Goal: Task Accomplishment & Management: Use online tool/utility

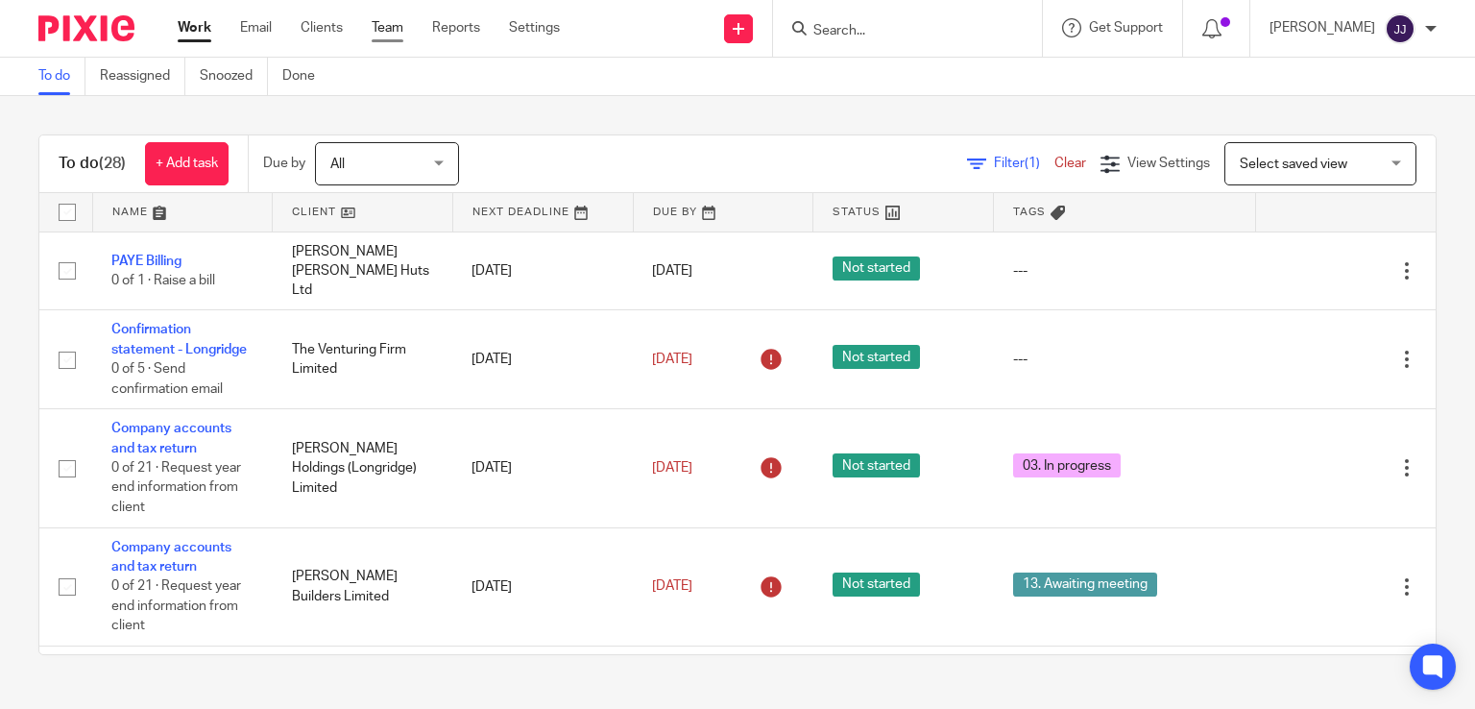
click at [392, 36] on link "Team" at bounding box center [388, 27] width 32 height 19
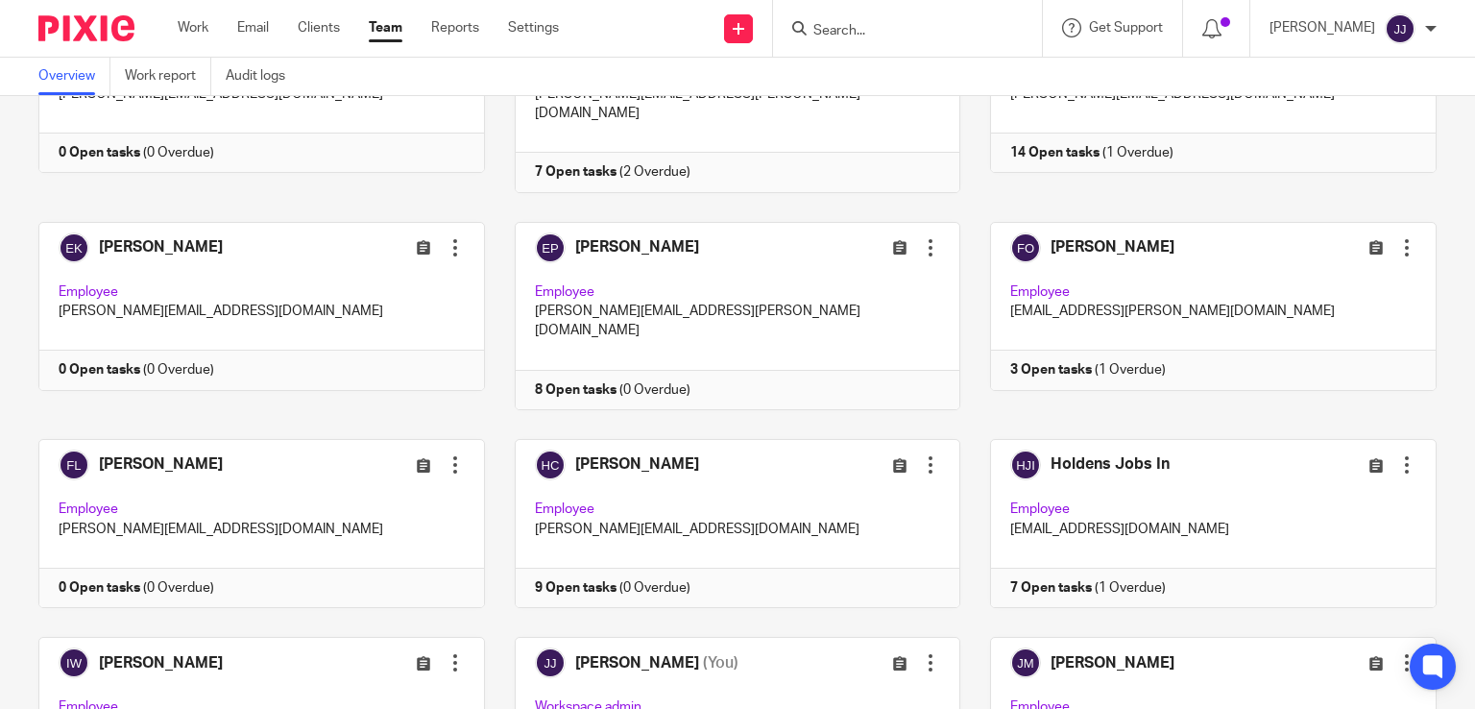
scroll to position [635, 0]
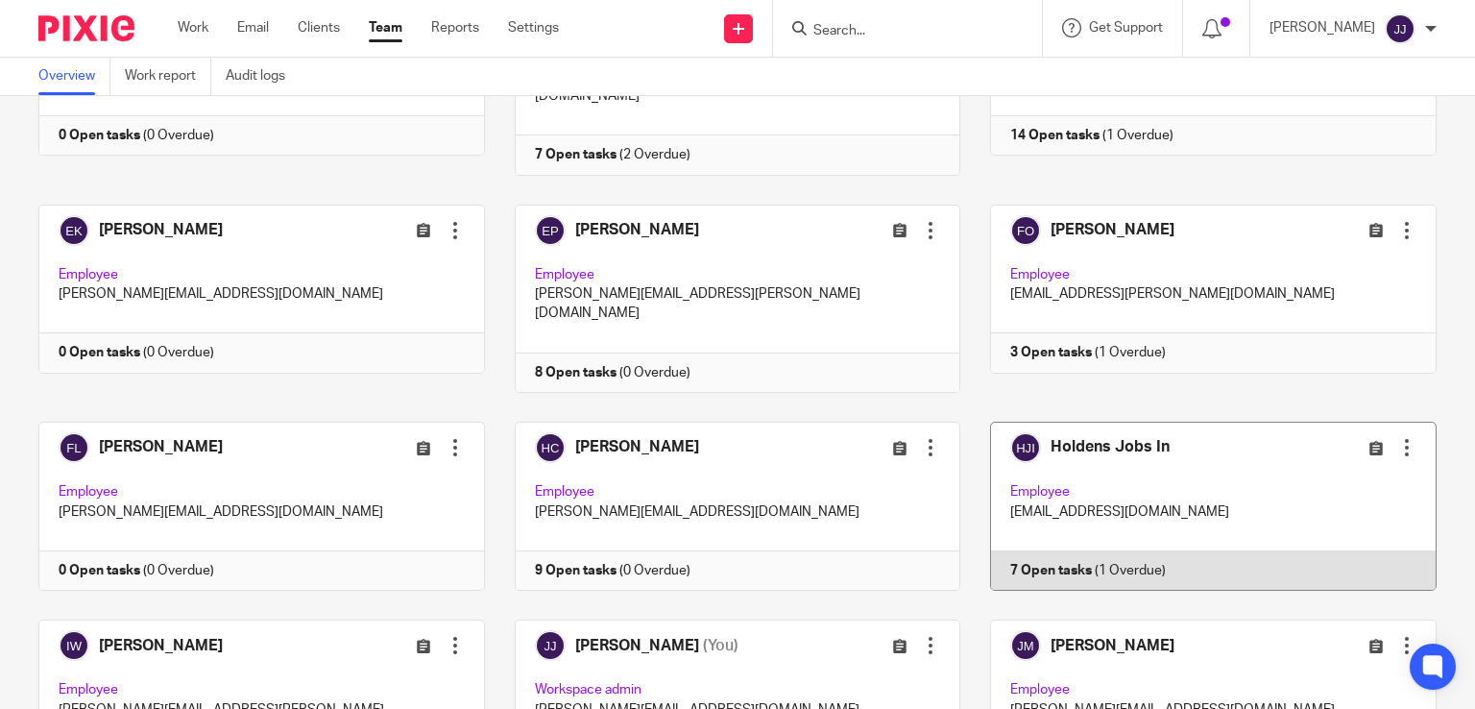
click at [1241, 461] on link at bounding box center [1199, 506] width 476 height 169
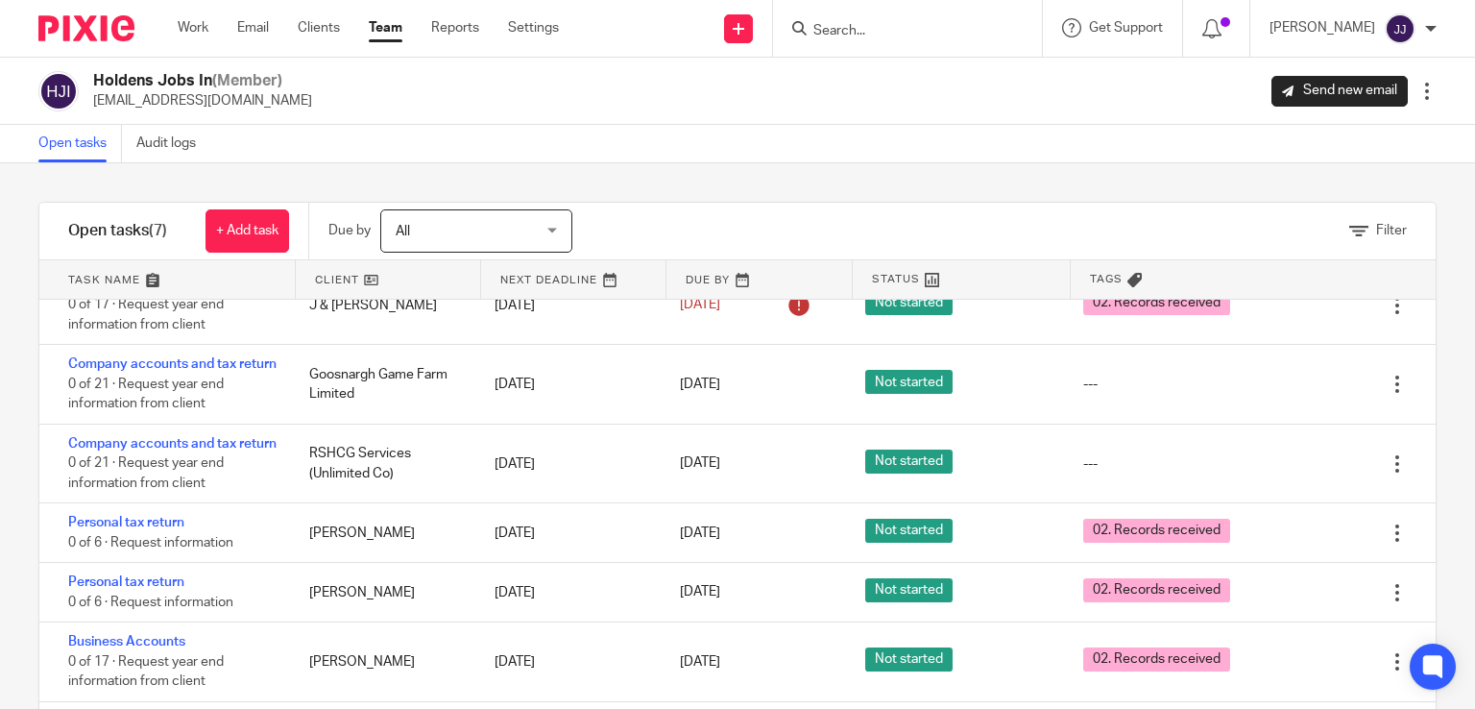
scroll to position [76, 0]
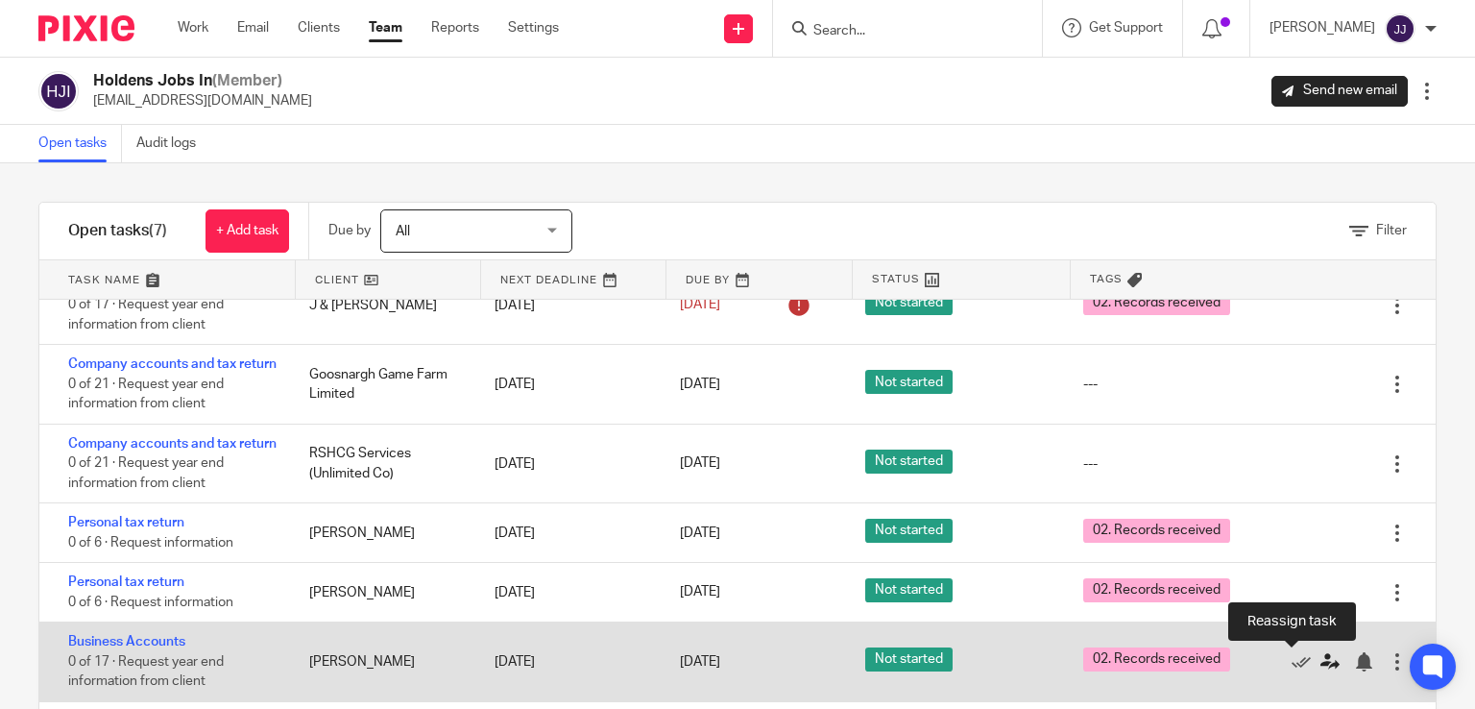
click at [1321, 665] on icon at bounding box center [1330, 661] width 19 height 19
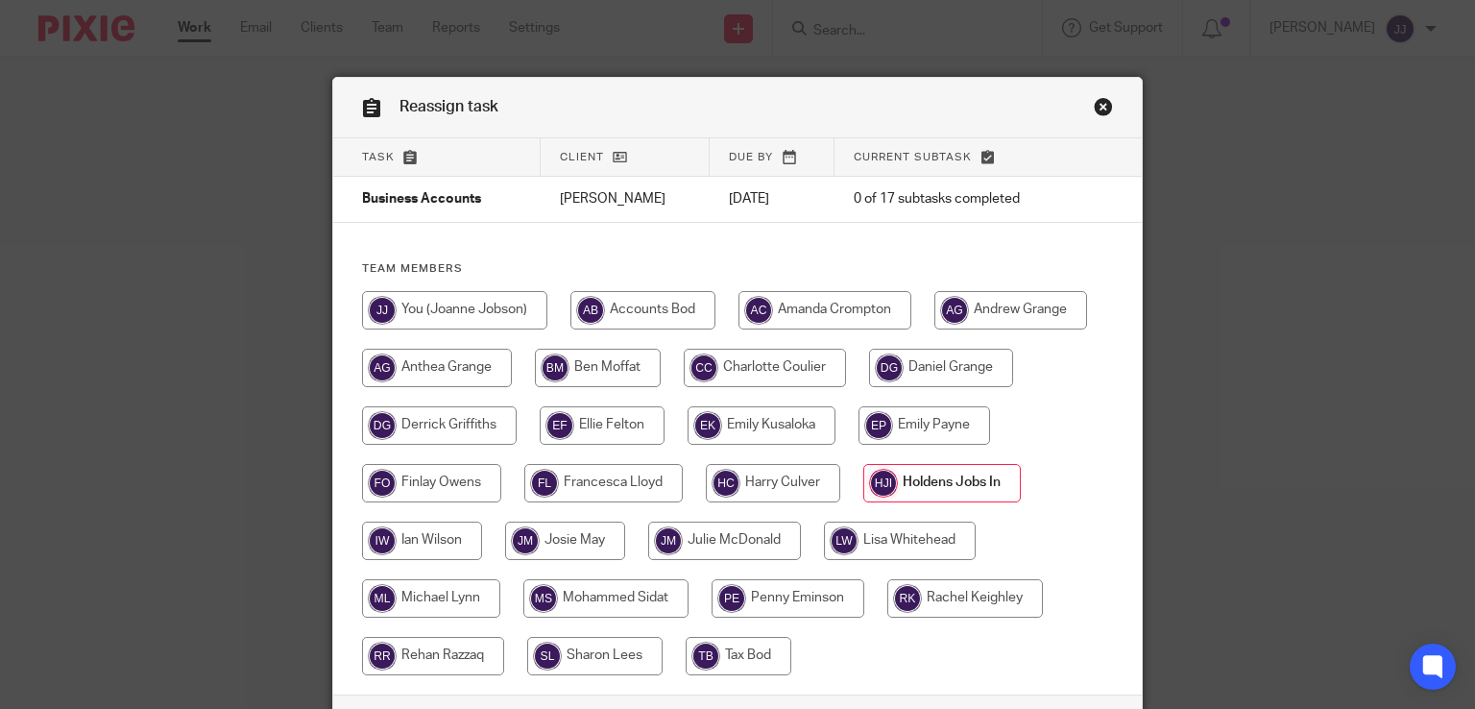
click at [932, 611] on input "radio" at bounding box center [966, 598] width 156 height 38
radio input "true"
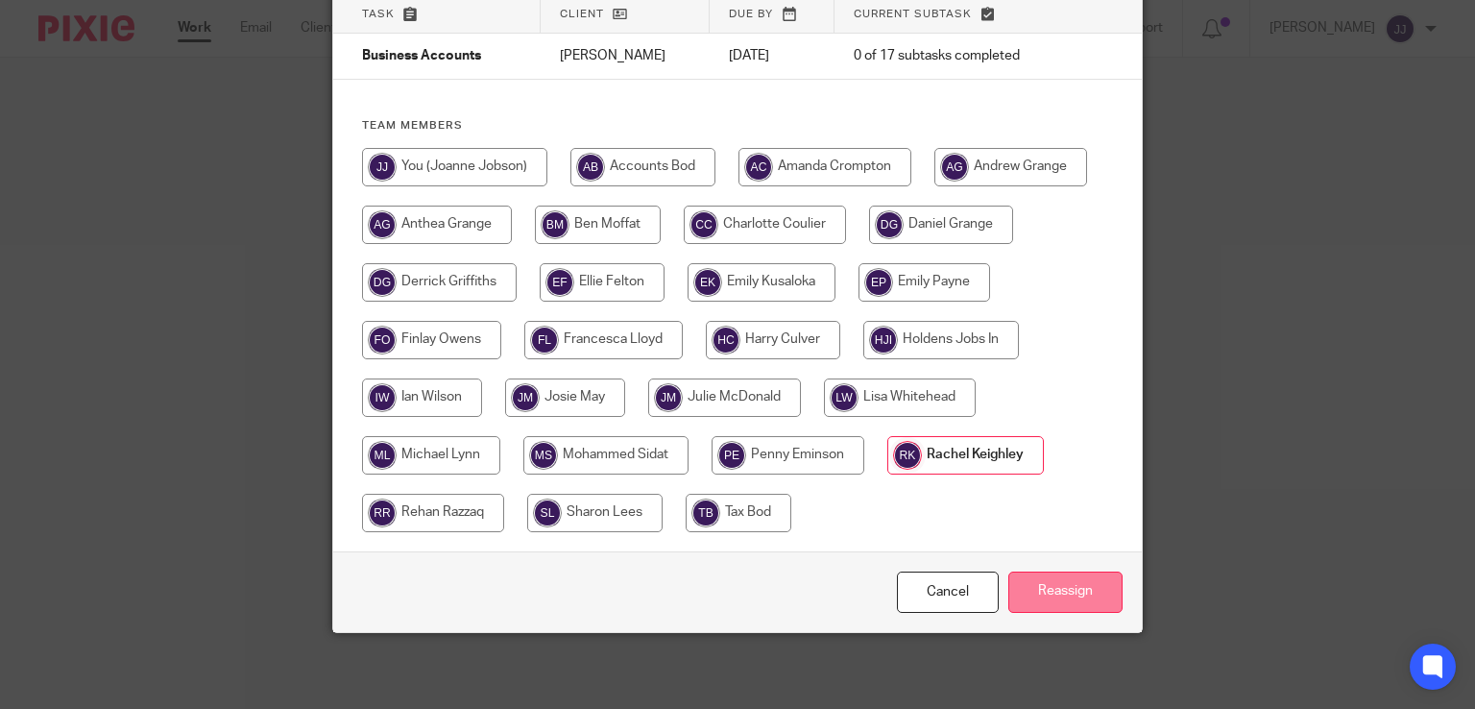
click at [1092, 598] on input "Reassign" at bounding box center [1066, 592] width 114 height 41
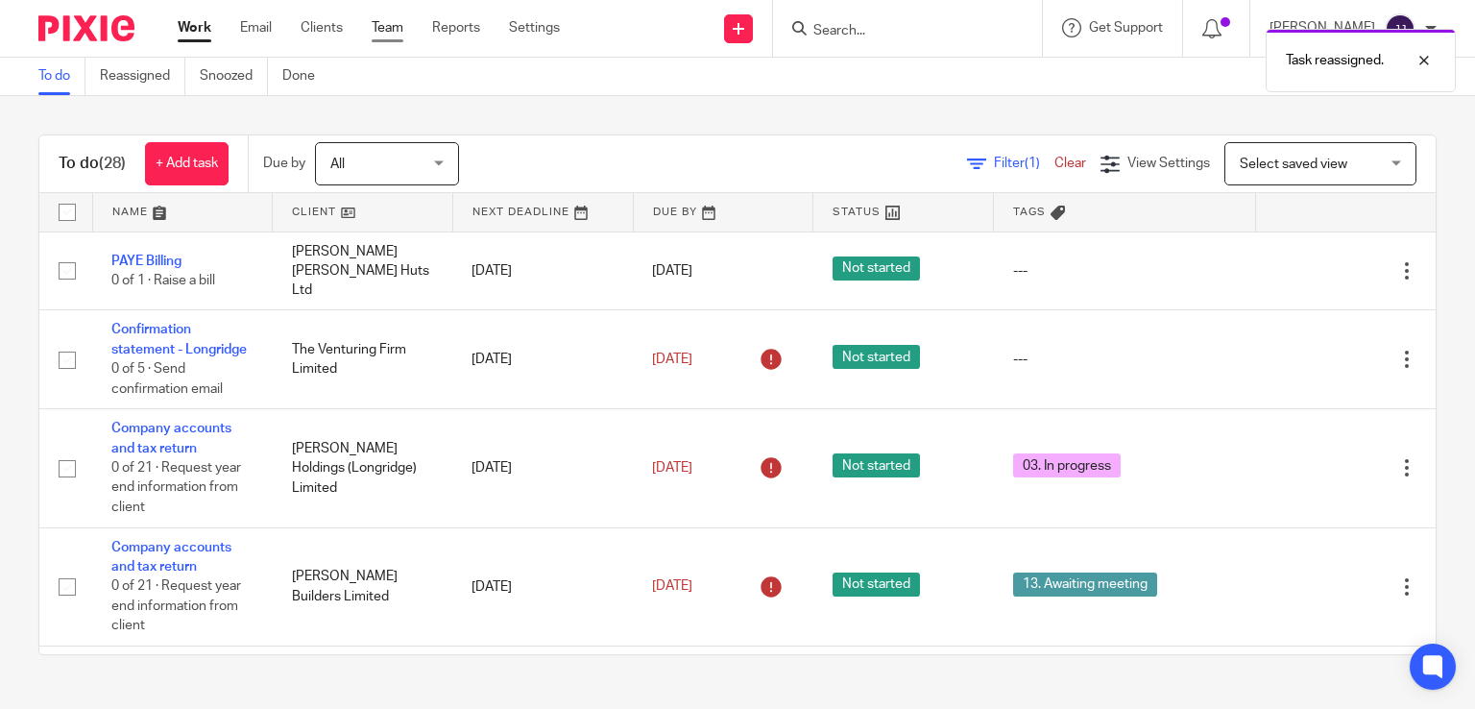
click at [378, 32] on link "Team" at bounding box center [388, 27] width 32 height 19
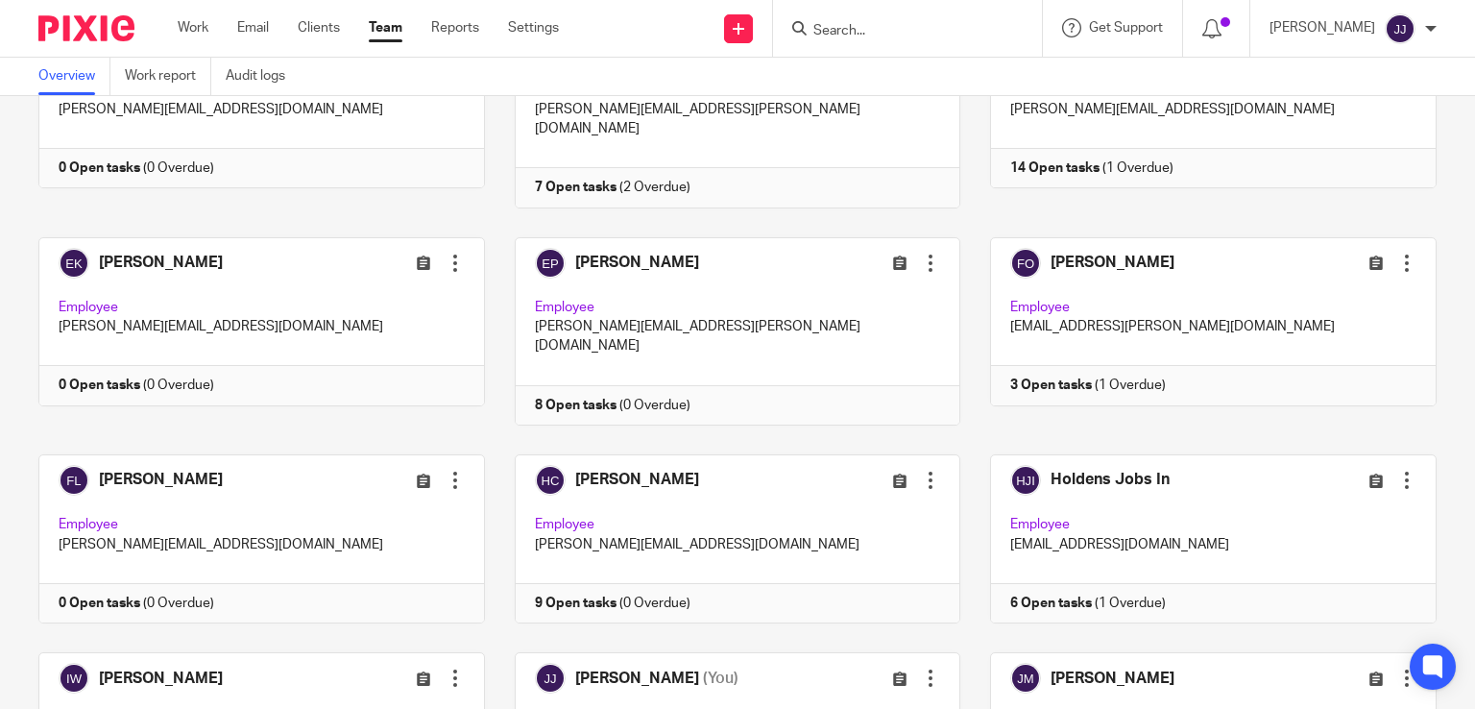
scroll to position [627, 0]
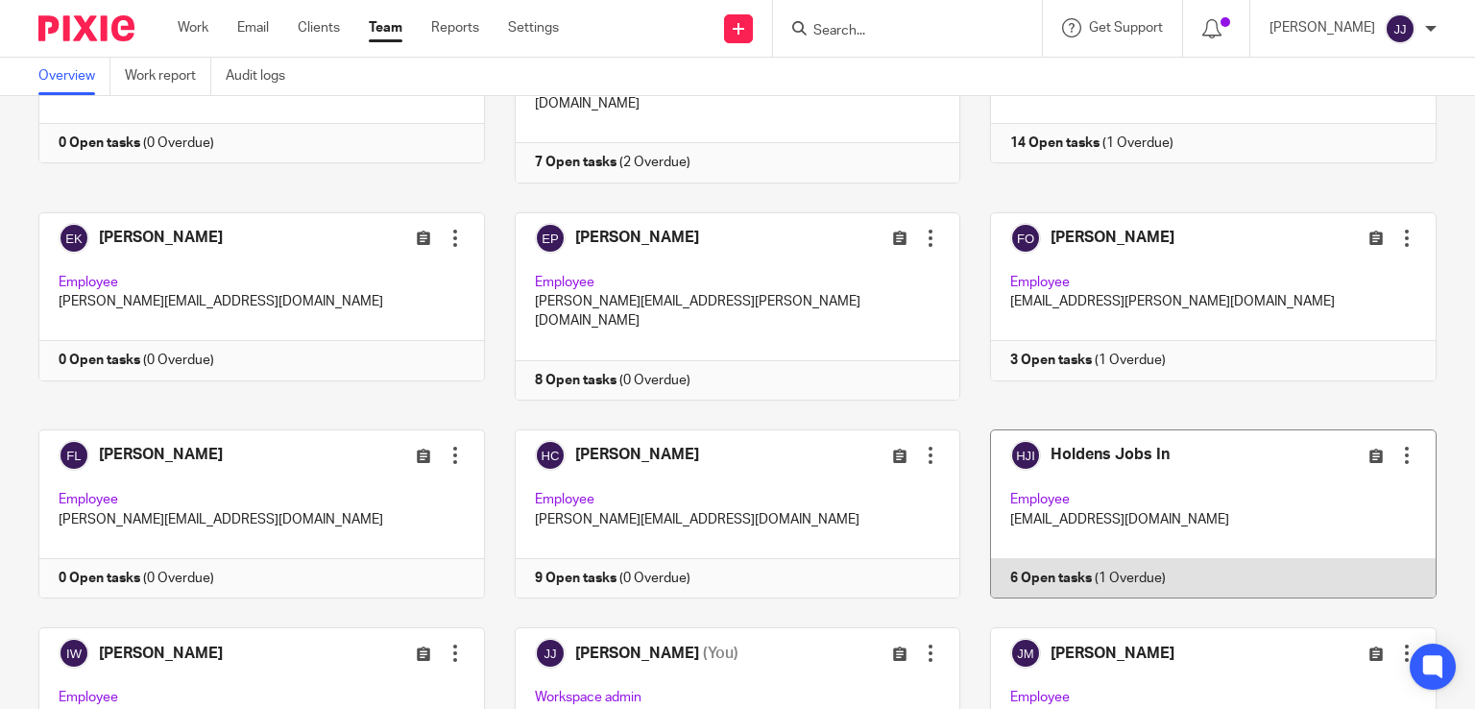
click at [1226, 450] on link at bounding box center [1199, 513] width 476 height 169
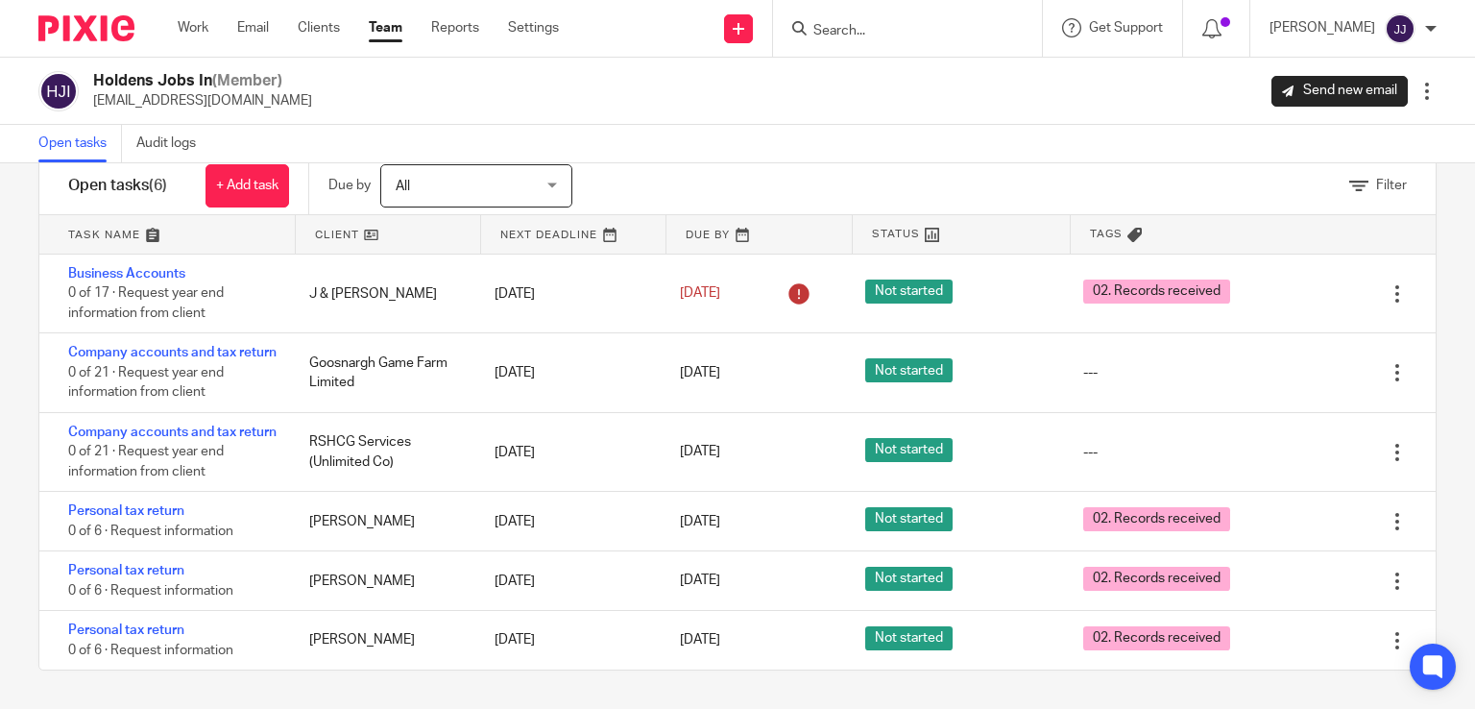
scroll to position [85, 0]
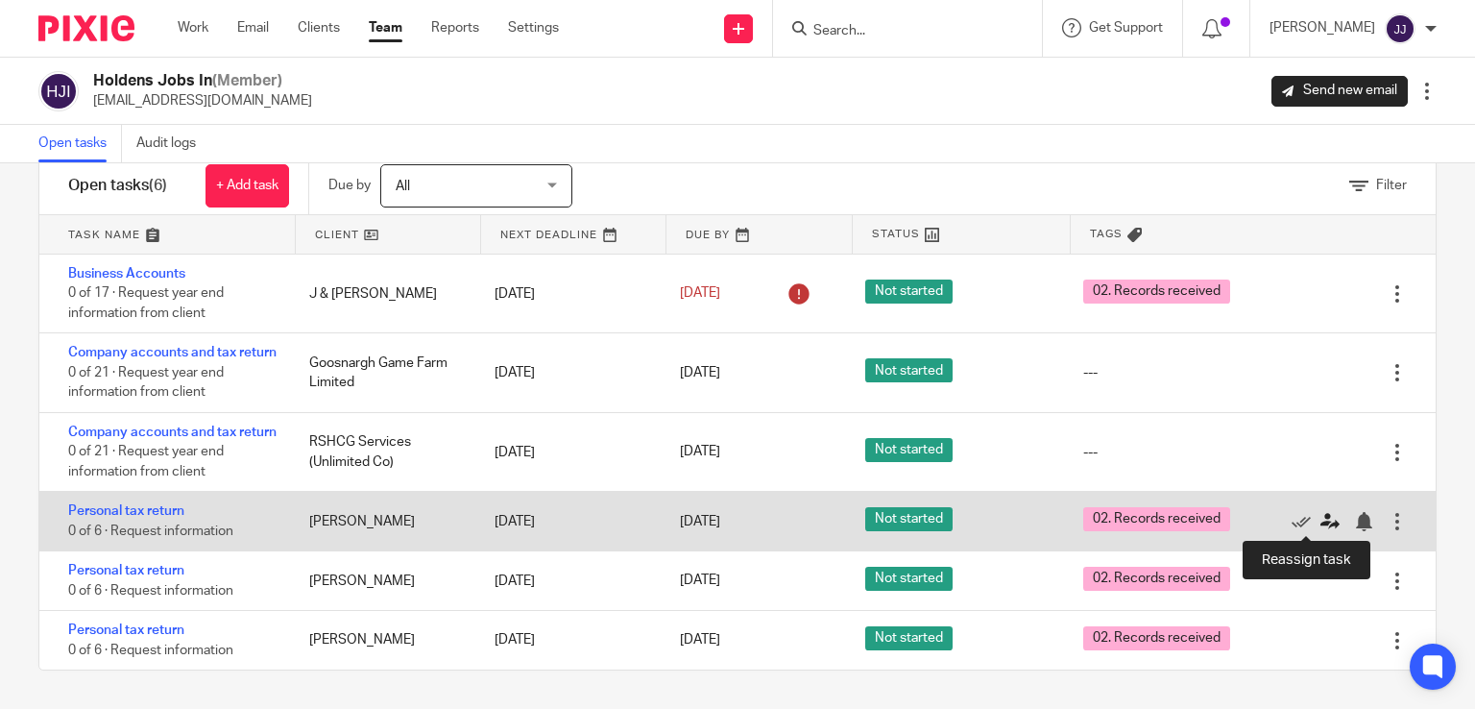
click at [1321, 517] on icon at bounding box center [1330, 521] width 19 height 19
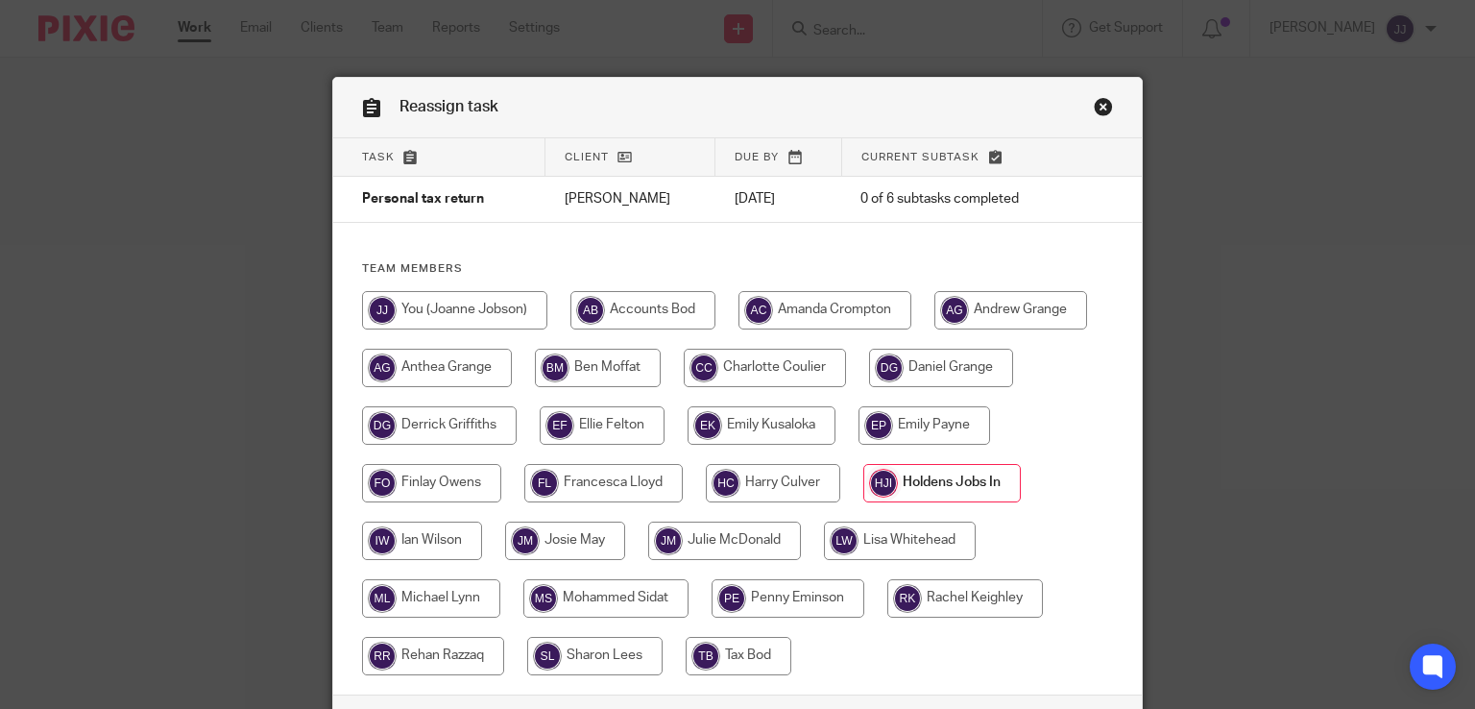
click at [752, 472] on input "radio" at bounding box center [773, 483] width 134 height 38
radio input "true"
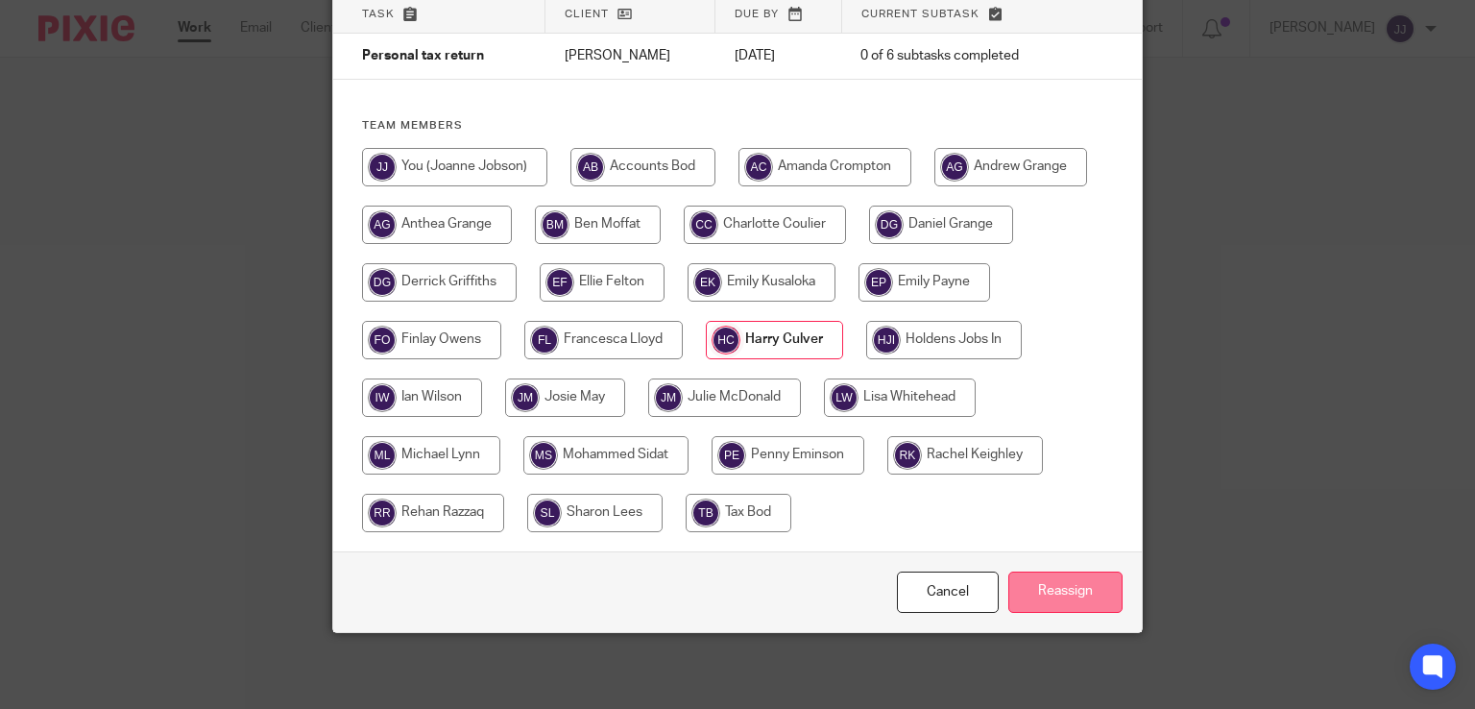
click at [1087, 599] on input "Reassign" at bounding box center [1066, 592] width 114 height 41
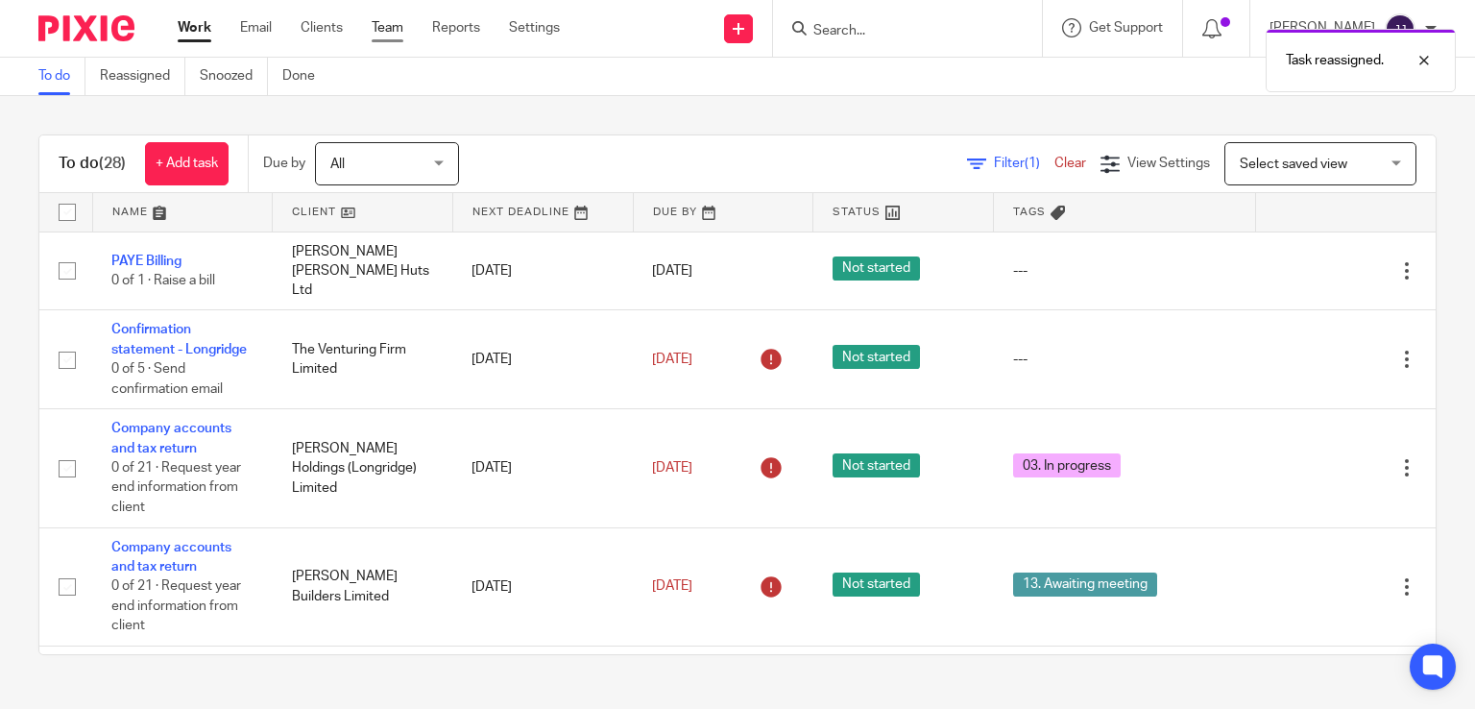
click at [397, 20] on link "Team" at bounding box center [388, 27] width 32 height 19
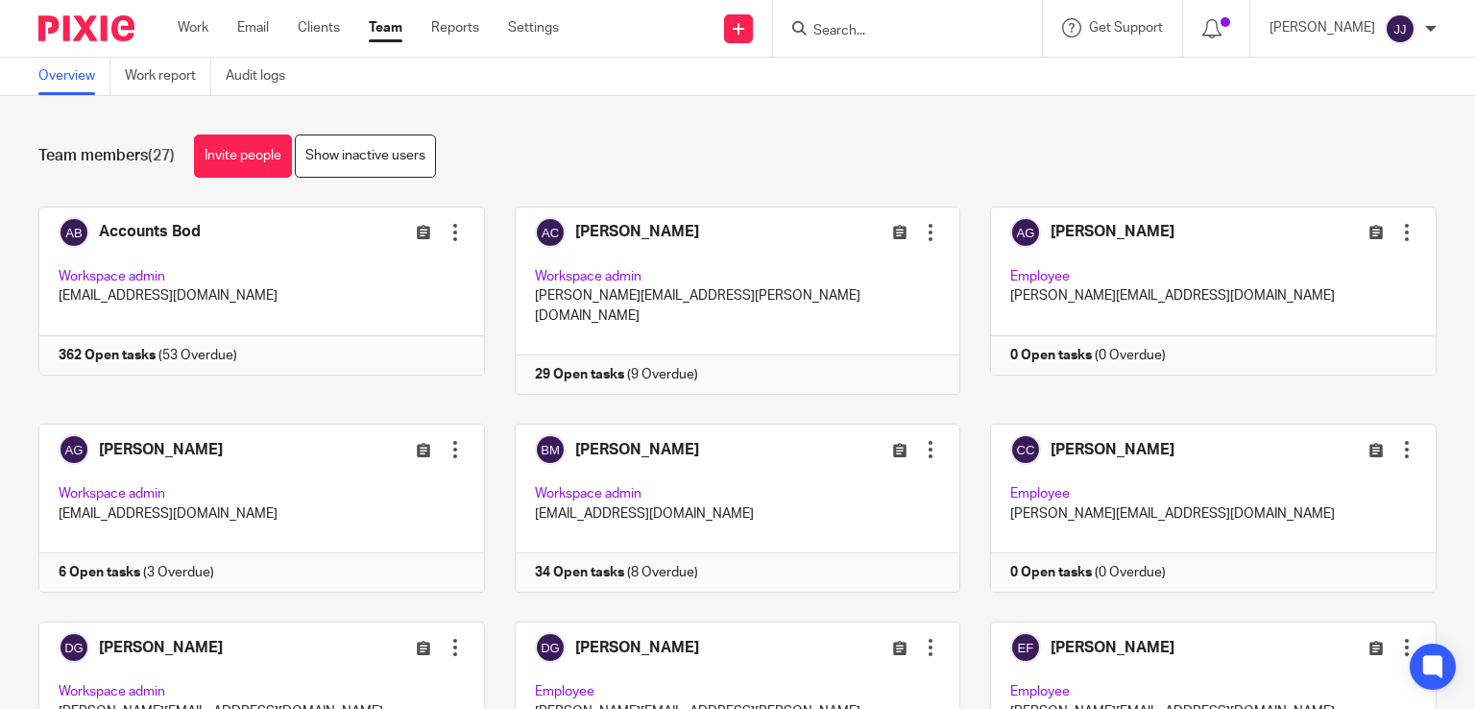
scroll to position [535, 0]
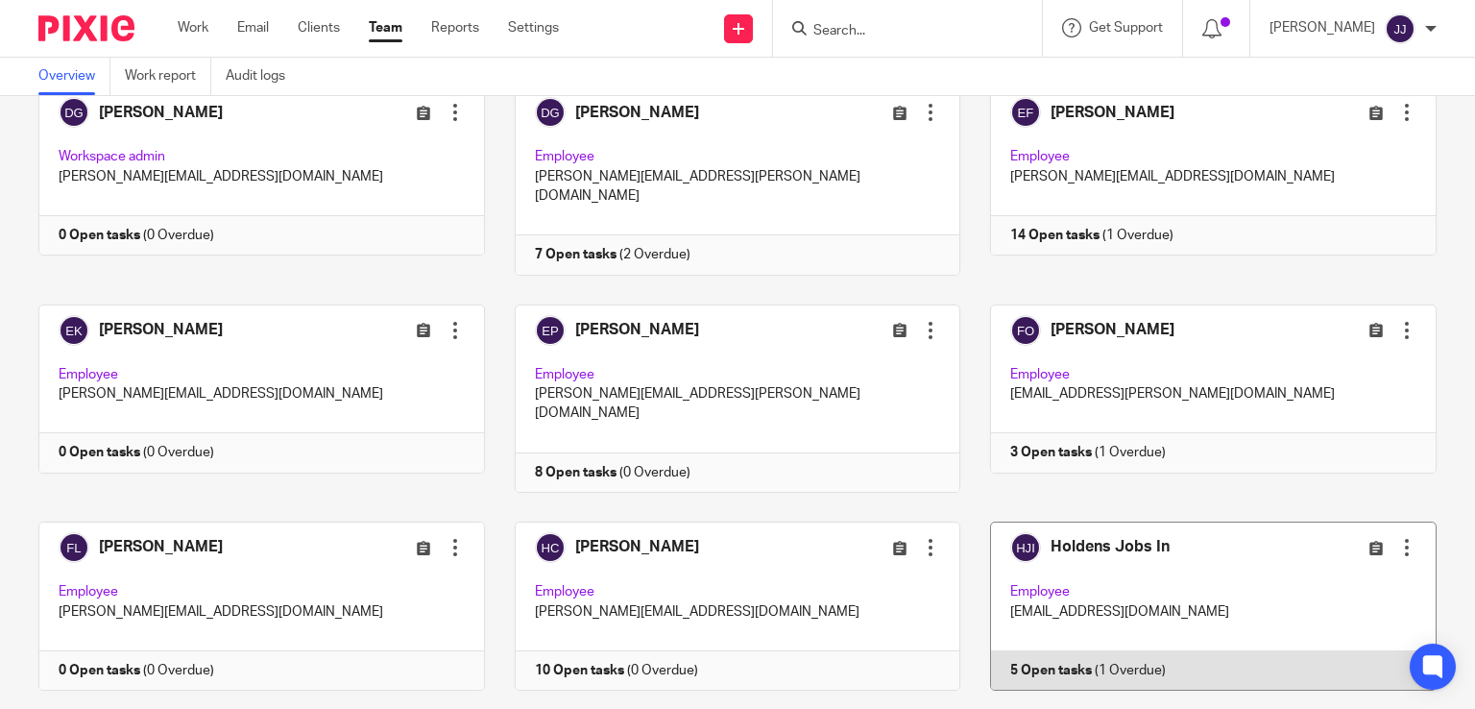
click at [1126, 522] on link at bounding box center [1199, 606] width 476 height 169
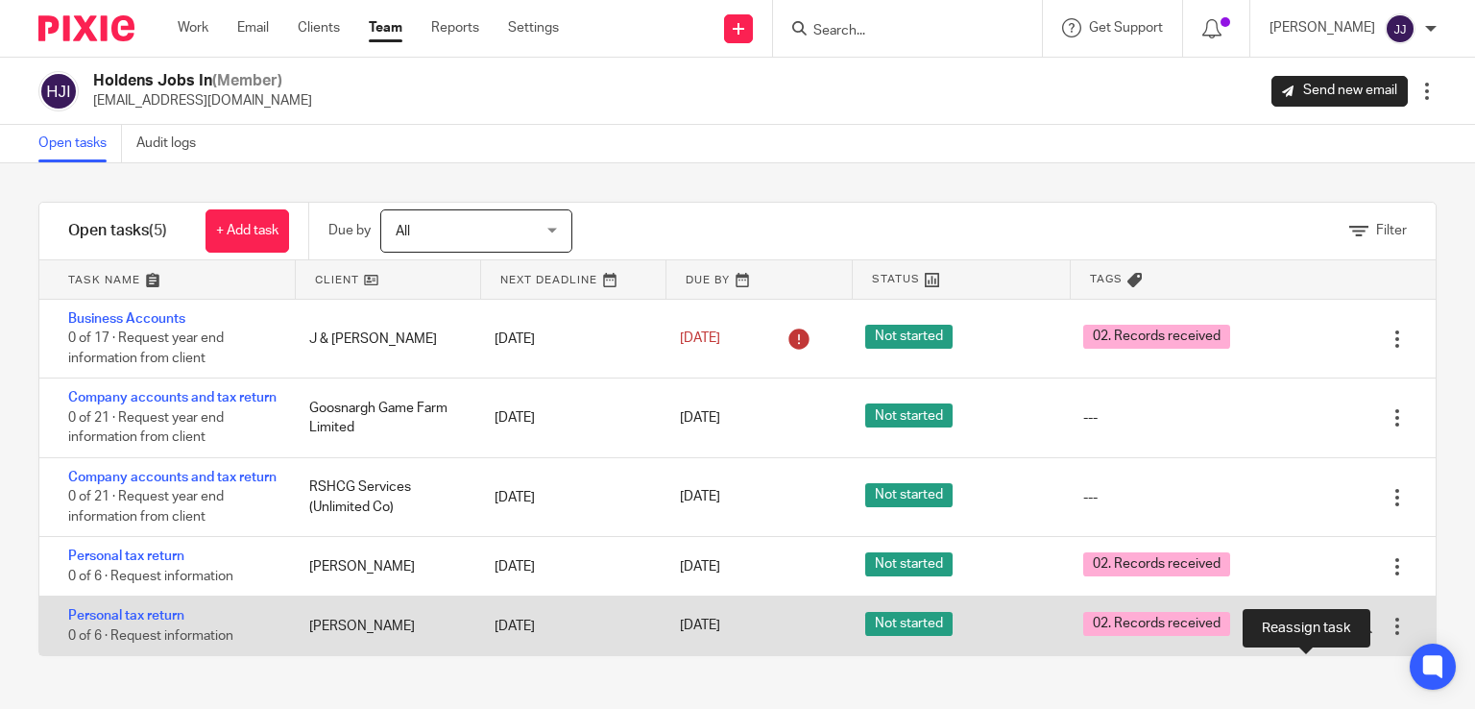
click at [1321, 636] on icon at bounding box center [1330, 626] width 19 height 19
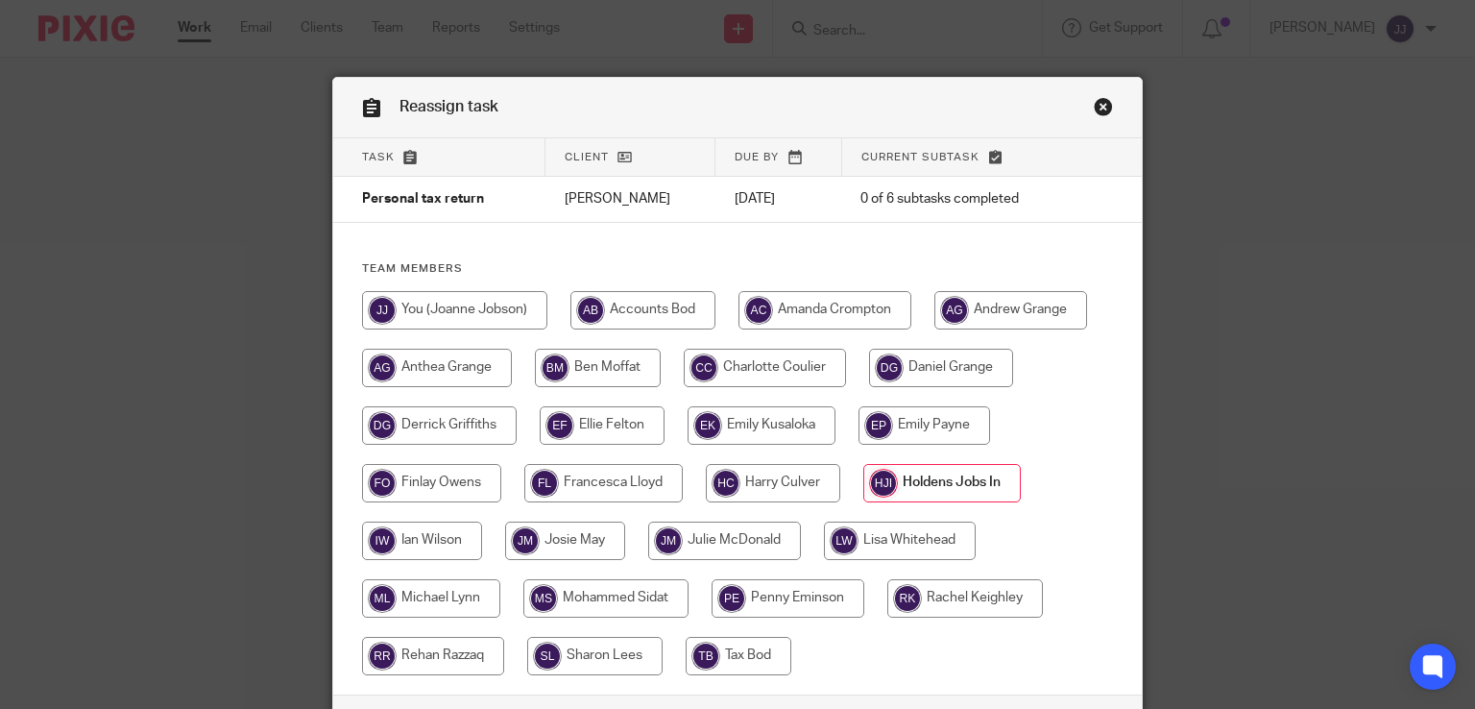
click at [765, 490] on input "radio" at bounding box center [773, 483] width 134 height 38
radio input "true"
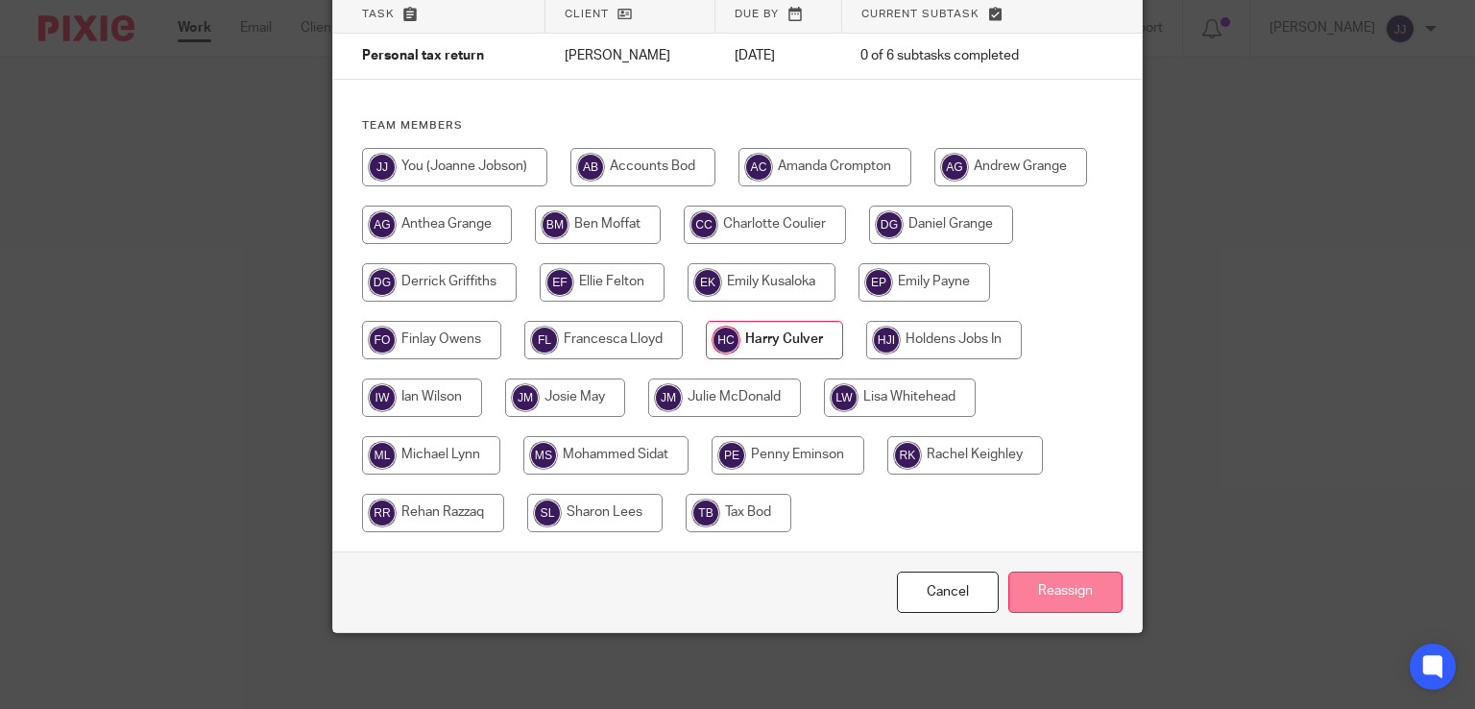
click at [1040, 599] on input "Reassign" at bounding box center [1066, 592] width 114 height 41
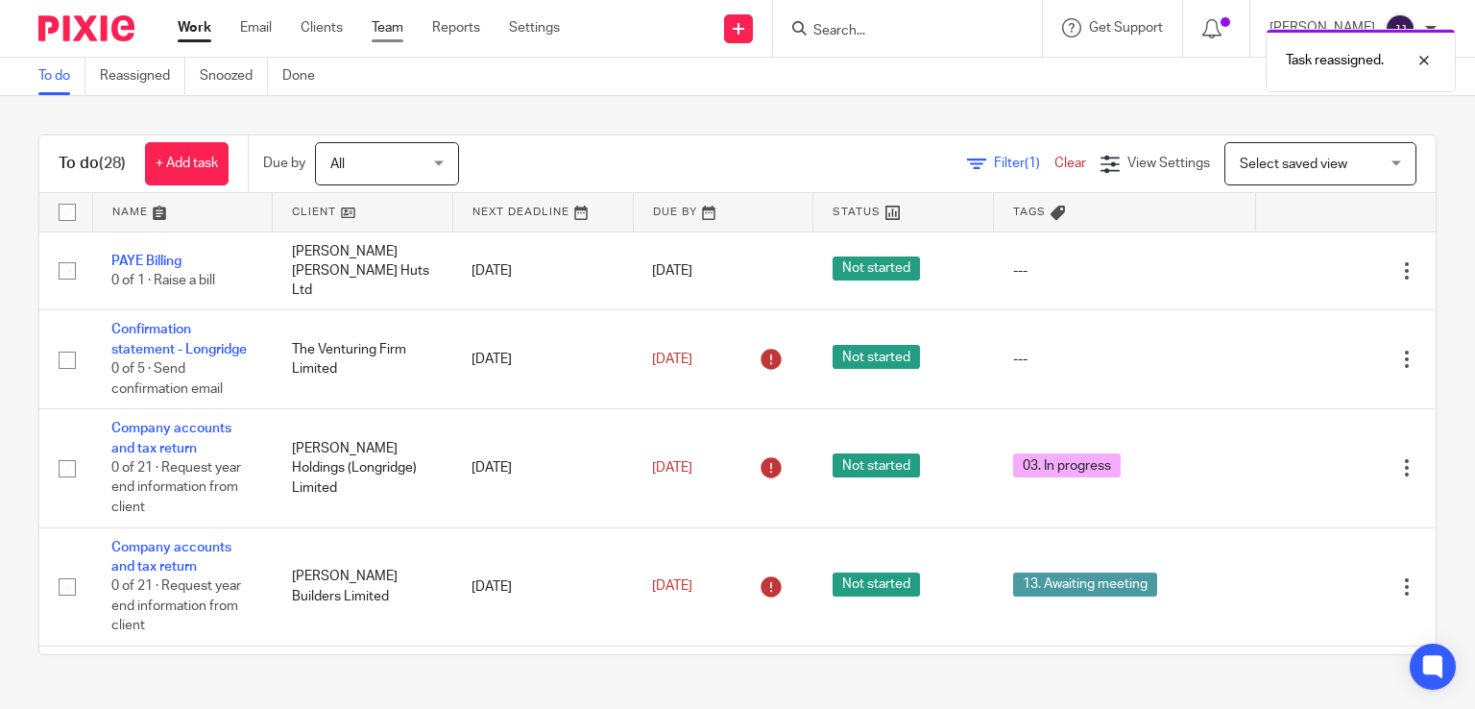
click at [384, 30] on link "Team" at bounding box center [388, 27] width 32 height 19
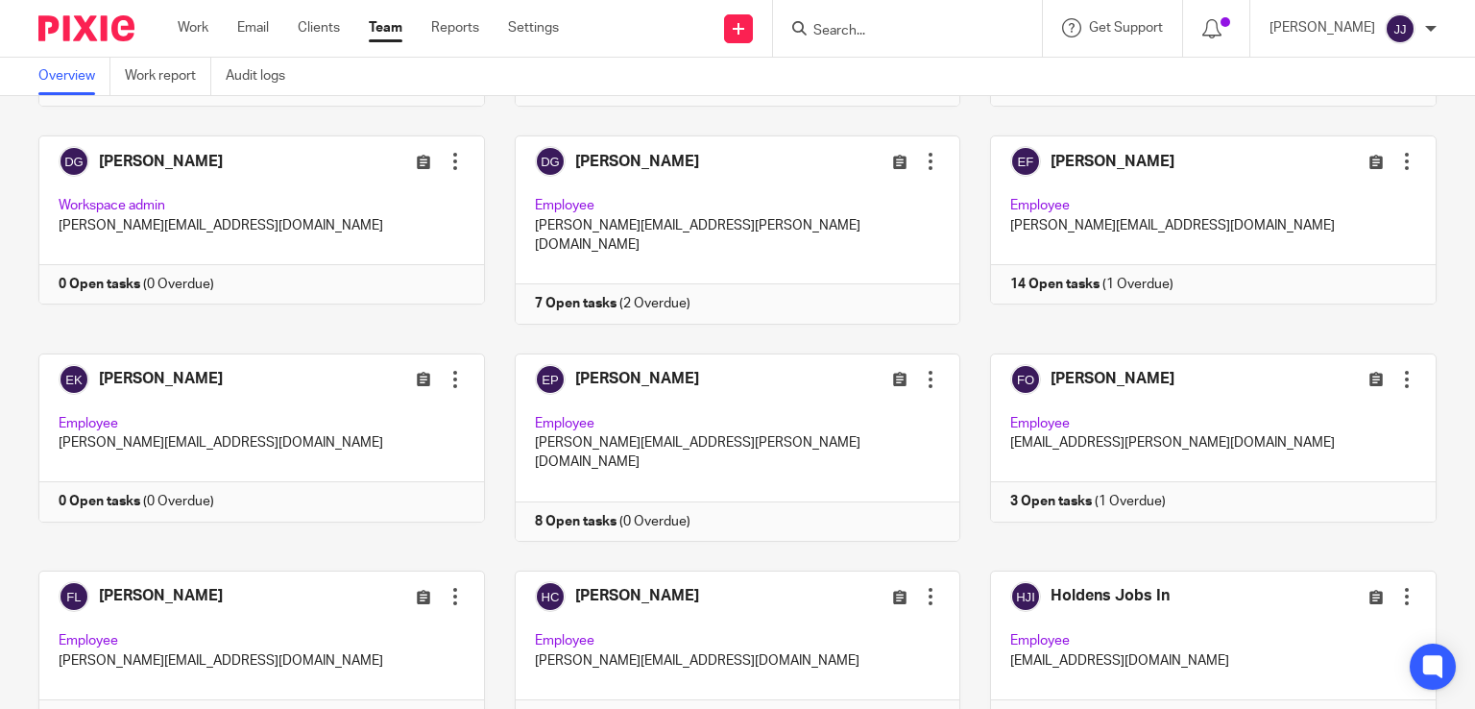
scroll to position [492, 0]
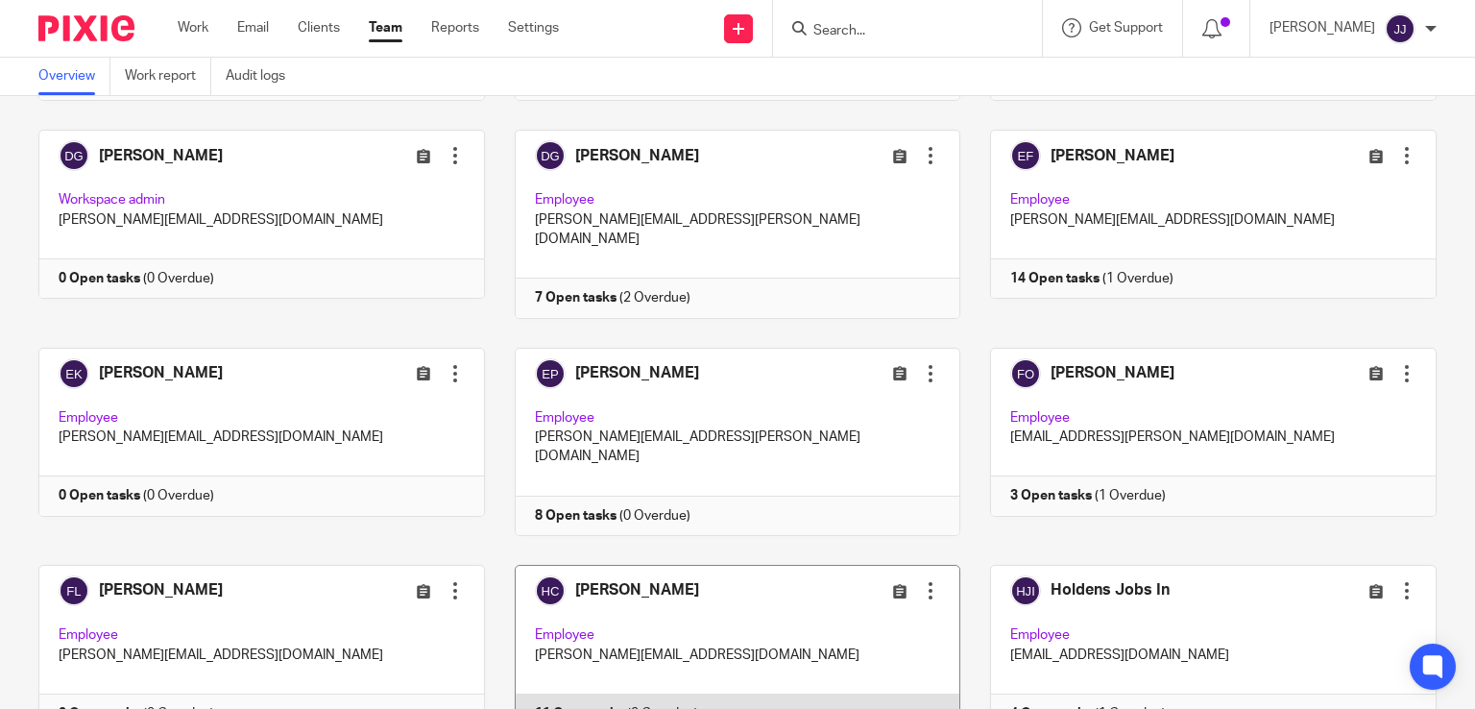
click at [680, 589] on link at bounding box center [723, 649] width 476 height 169
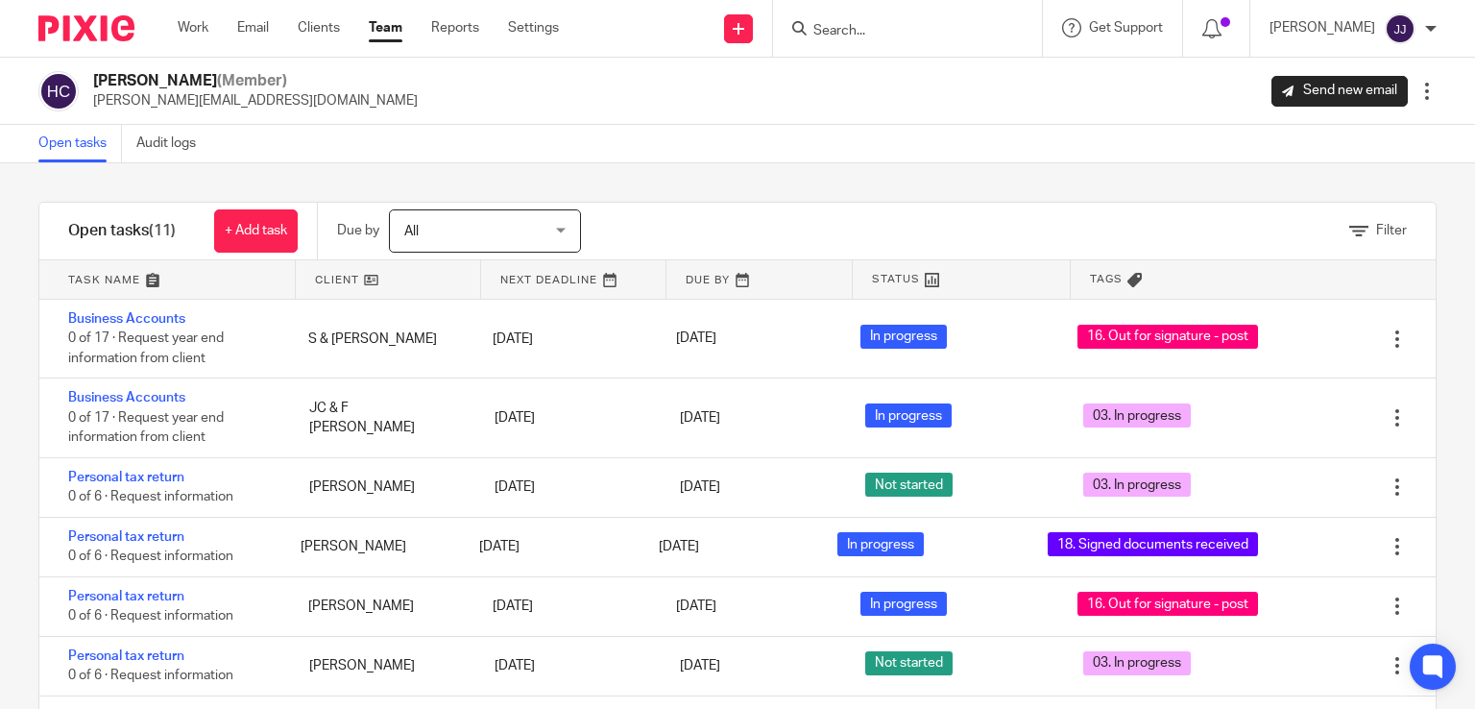
click at [383, 28] on link "Team" at bounding box center [386, 27] width 34 height 19
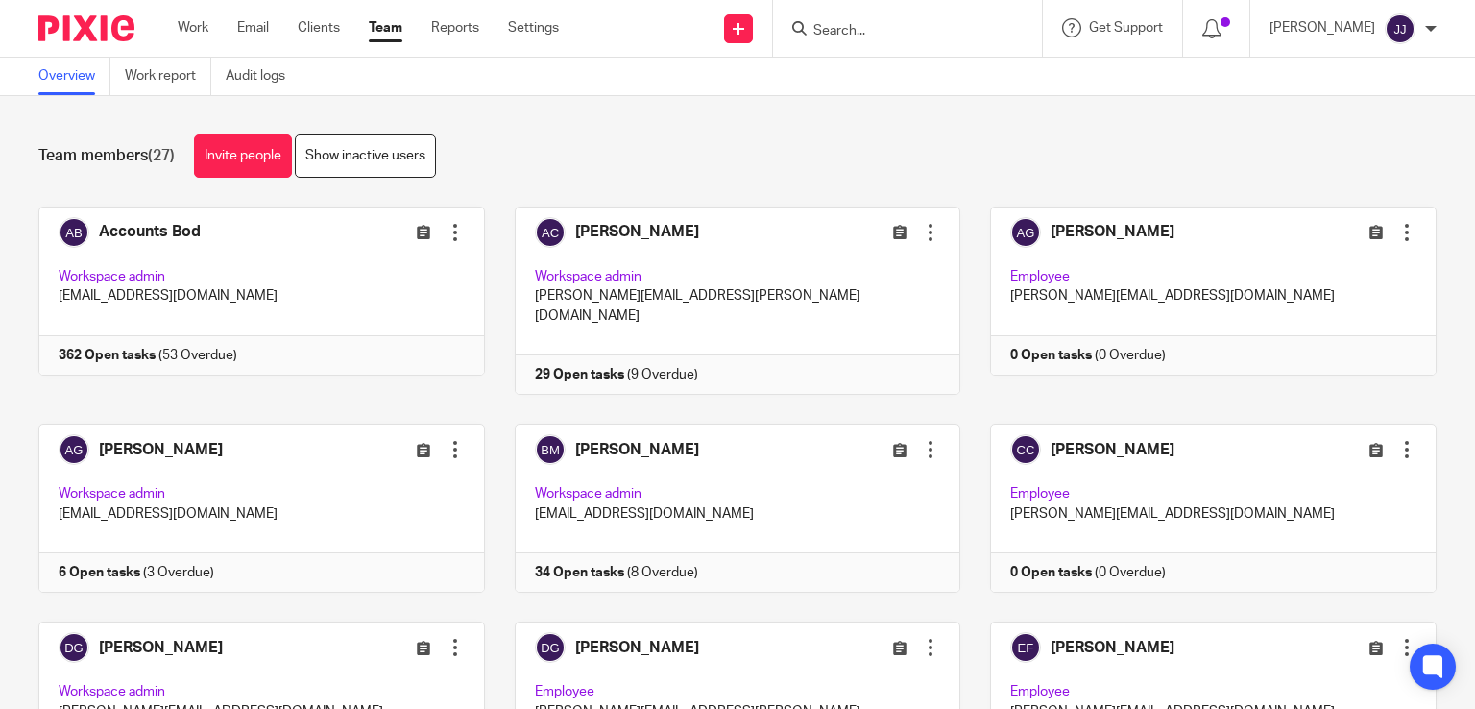
scroll to position [535, 0]
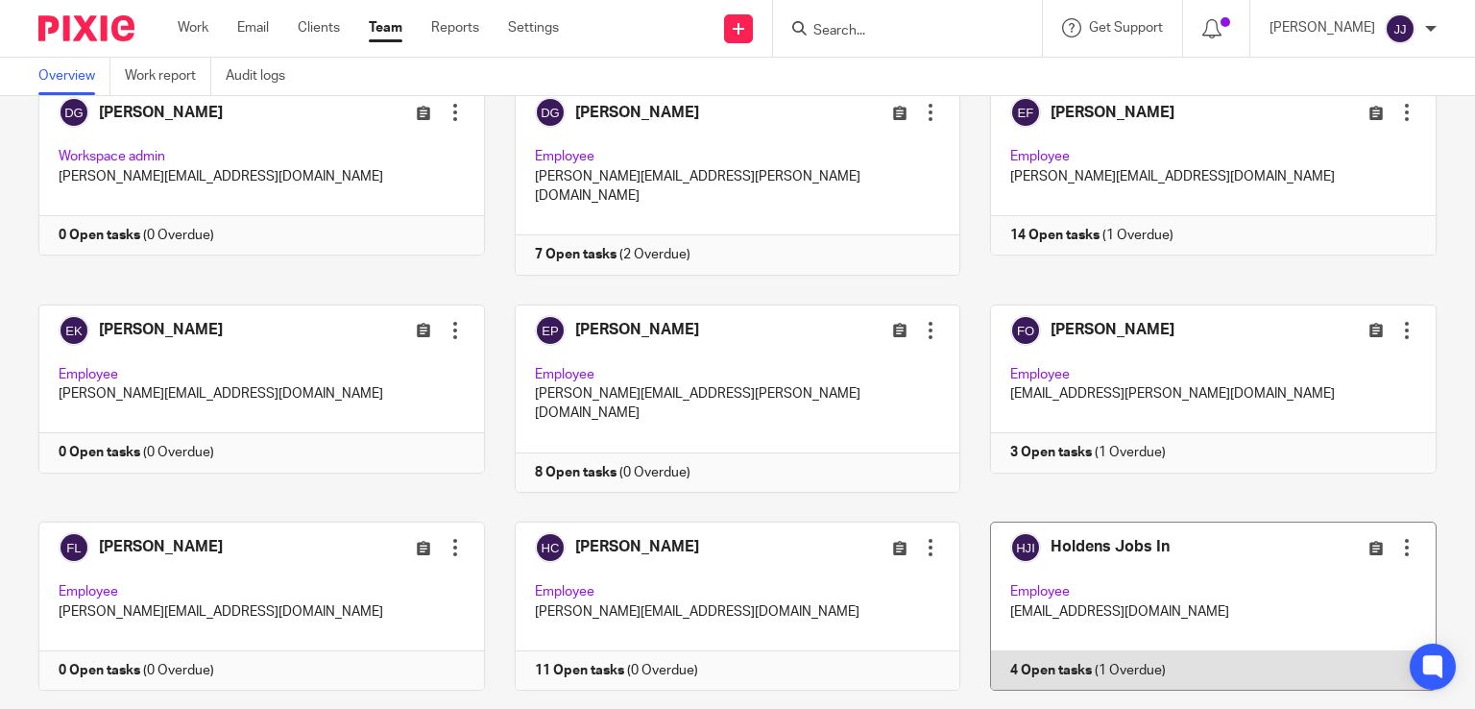
click at [1172, 528] on link at bounding box center [1199, 606] width 476 height 169
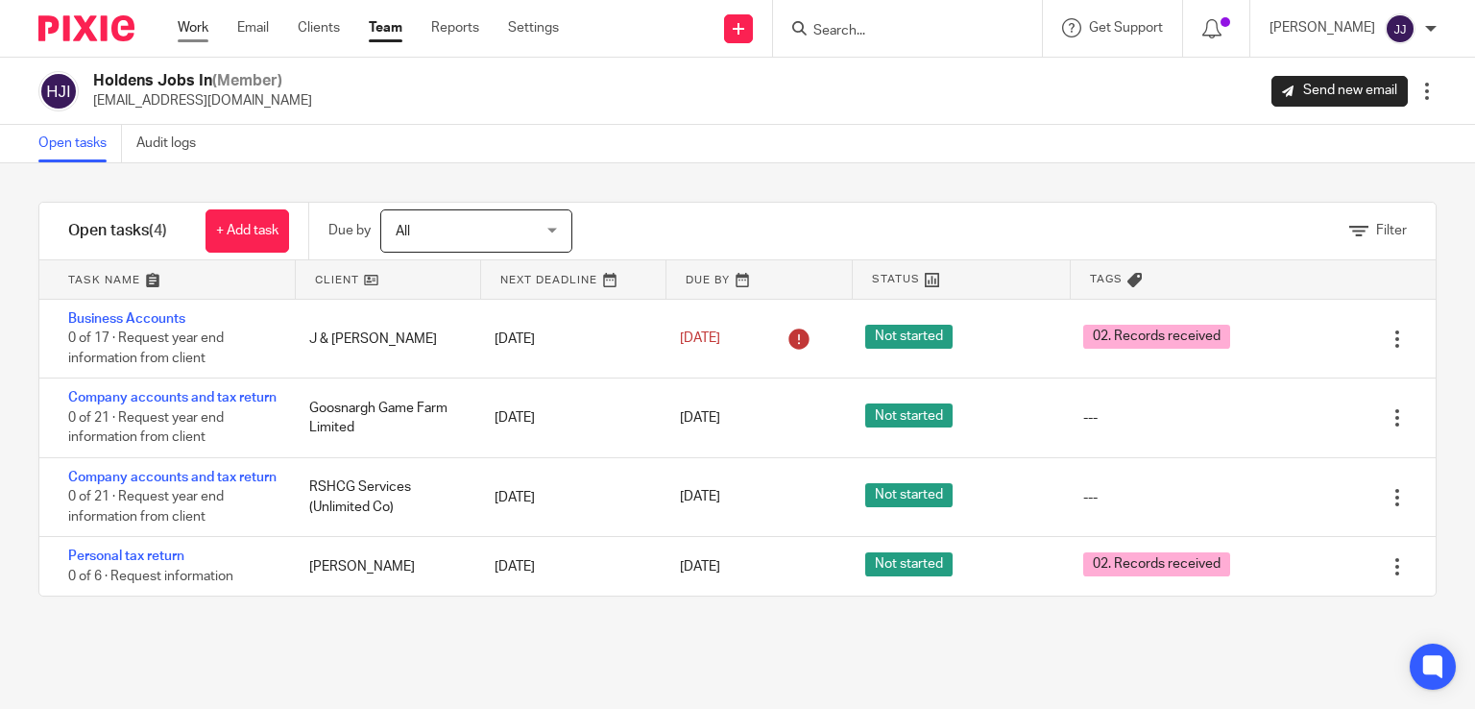
click at [202, 25] on link "Work" at bounding box center [193, 27] width 31 height 19
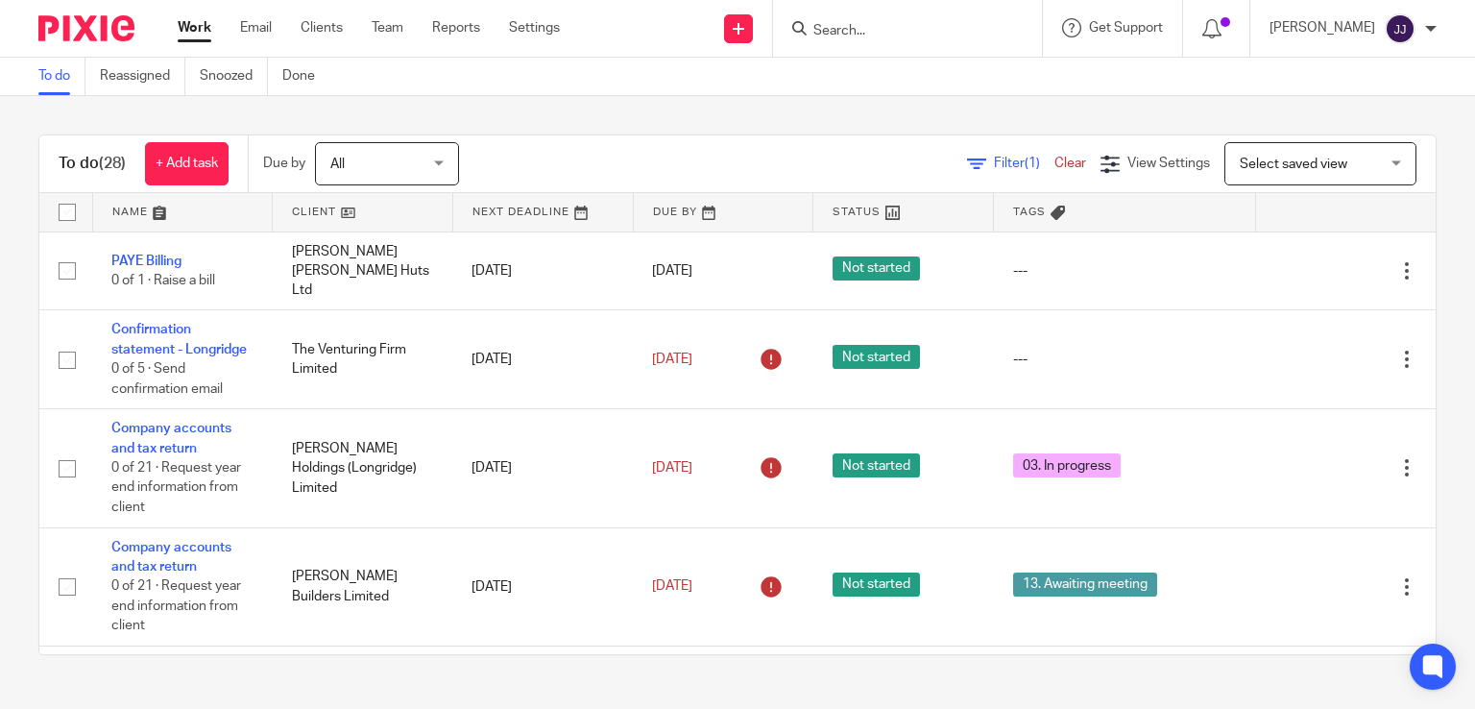
click at [840, 37] on input "Search" at bounding box center [898, 31] width 173 height 17
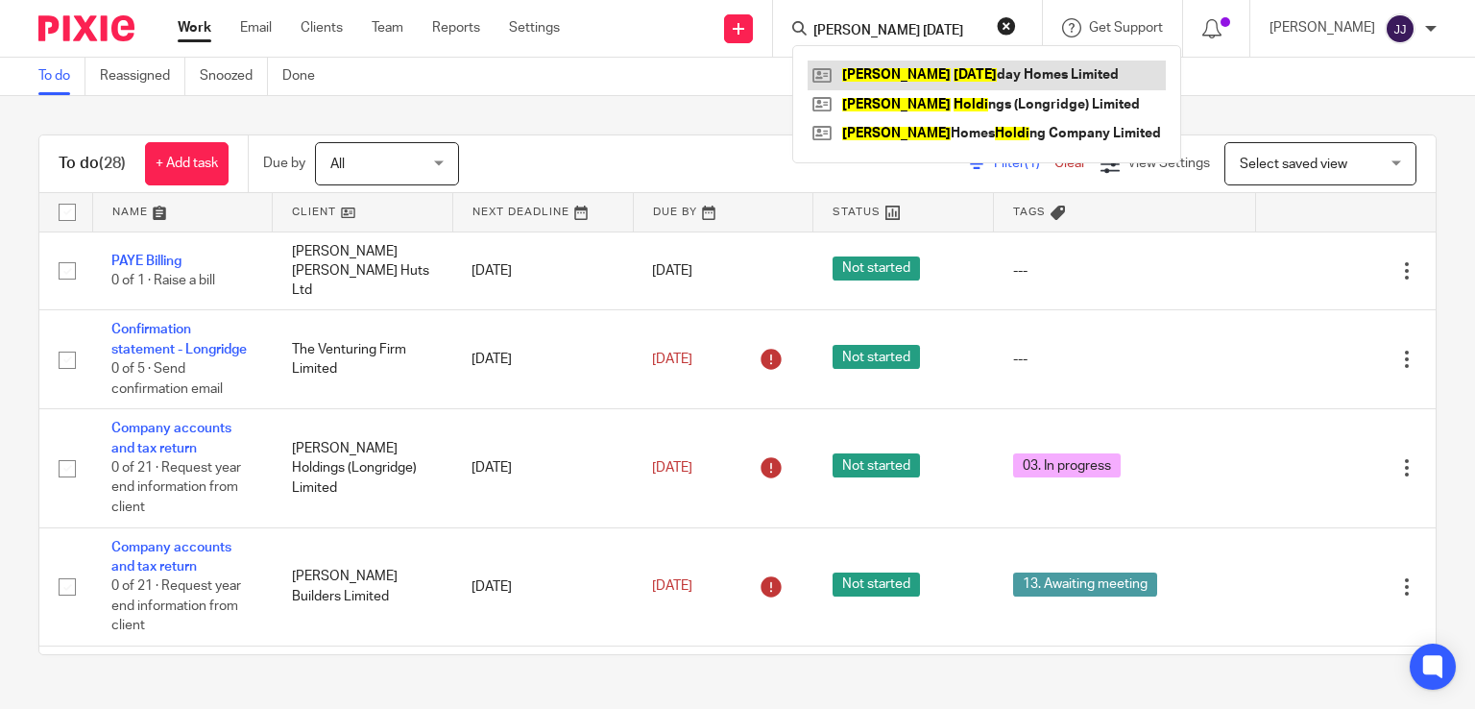
type input "dewhurst holi"
click at [891, 71] on link at bounding box center [987, 75] width 358 height 29
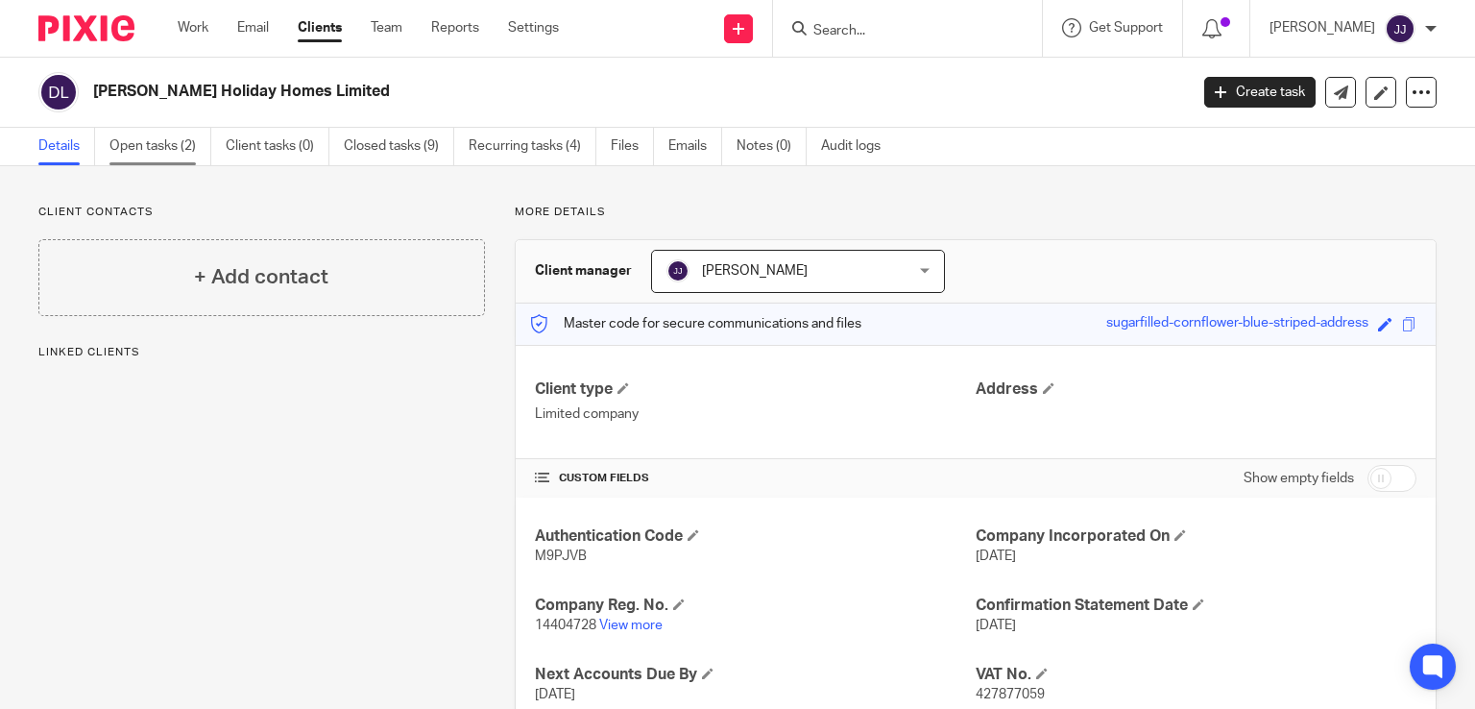
click at [146, 147] on link "Open tasks (2)" at bounding box center [161, 146] width 102 height 37
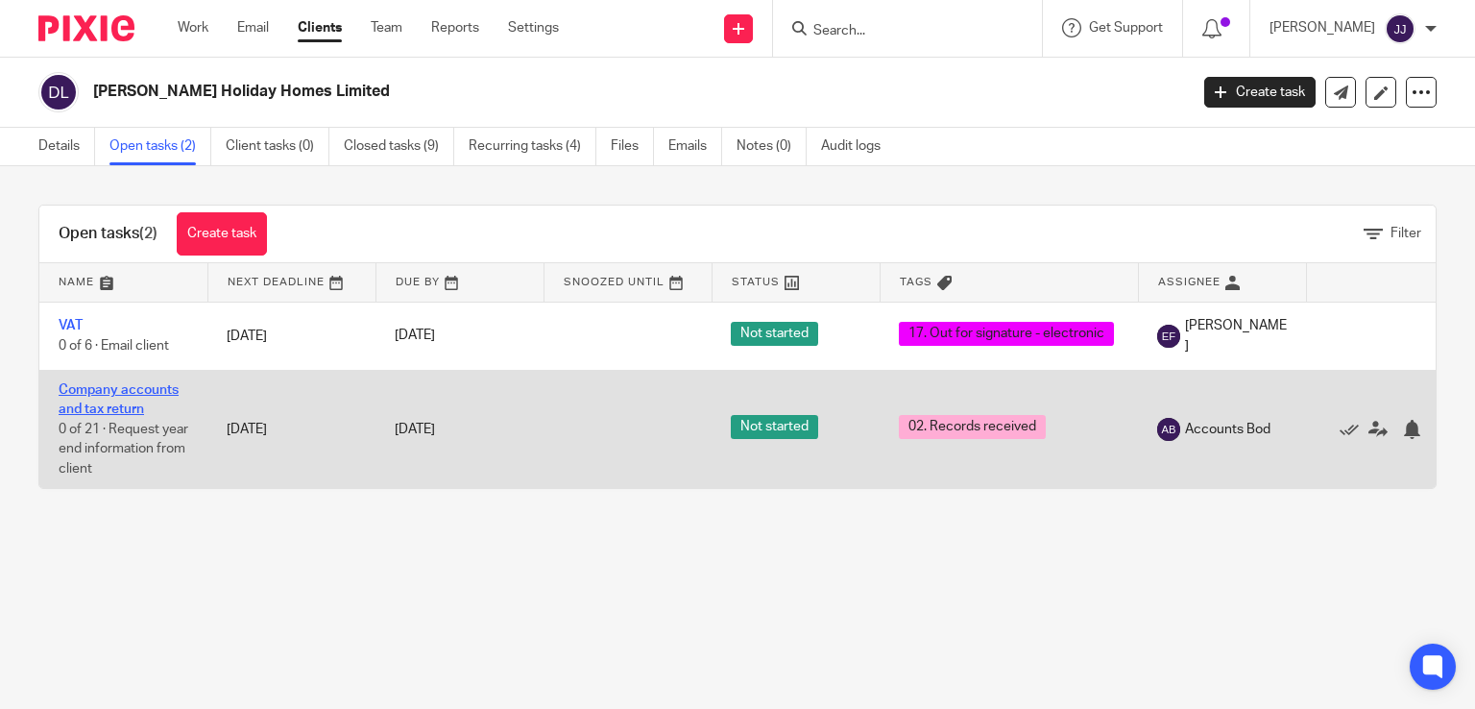
click at [134, 387] on link "Company accounts and tax return" at bounding box center [119, 399] width 120 height 33
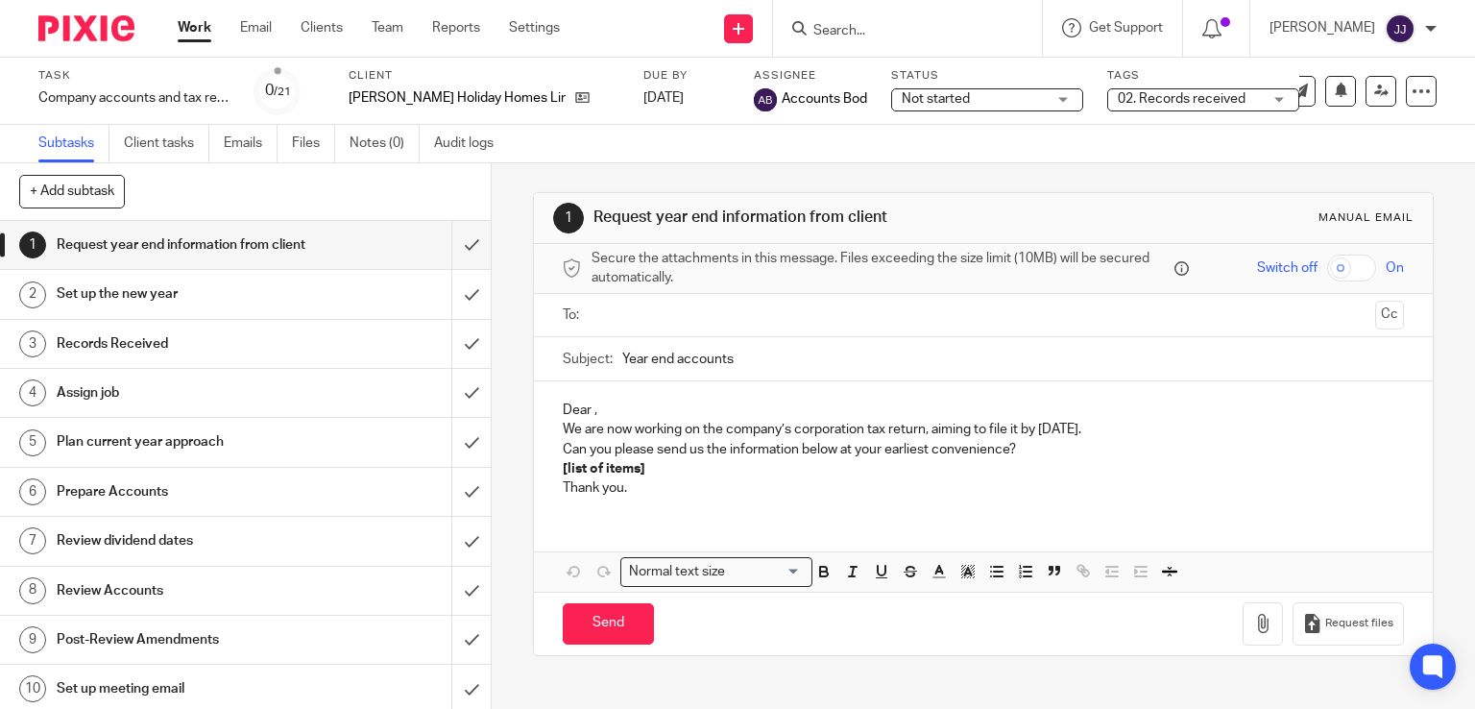
click at [1122, 104] on span "02. Records received" at bounding box center [1182, 98] width 128 height 13
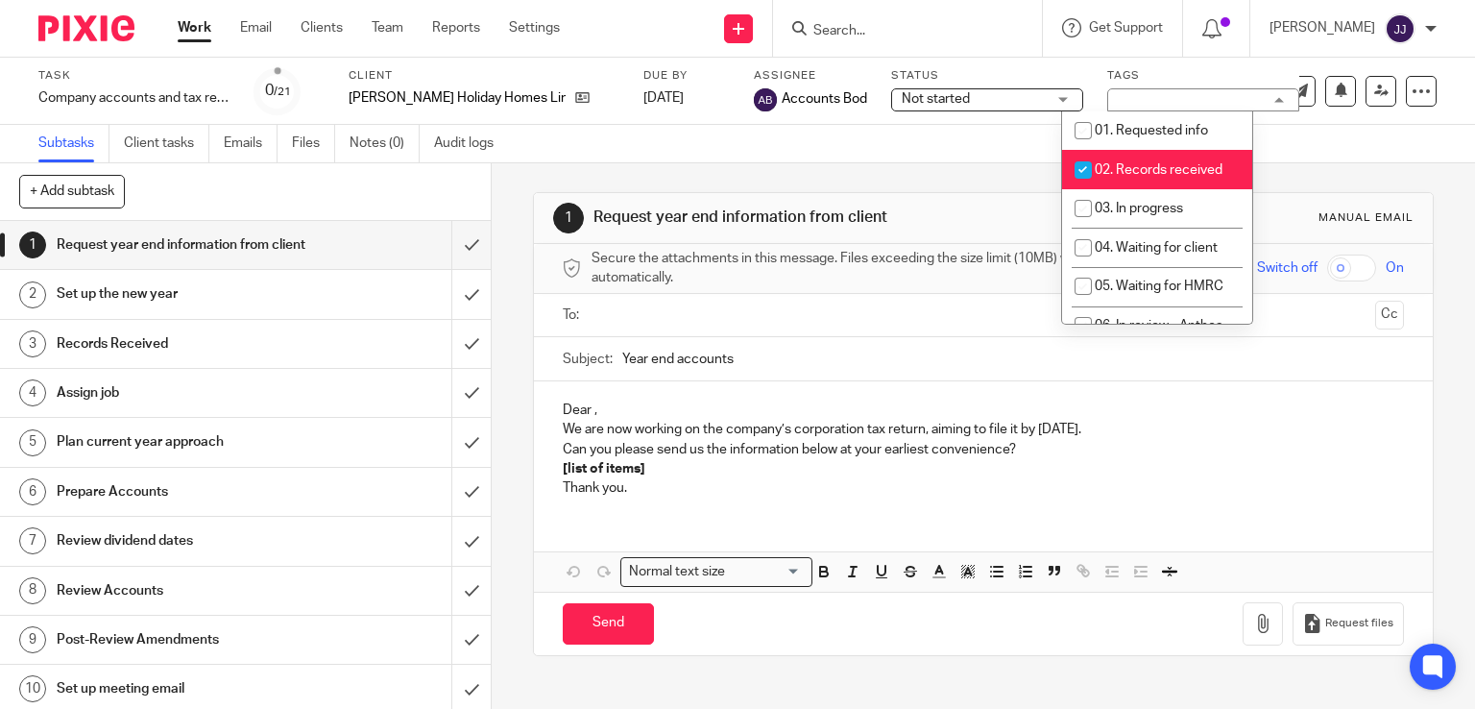
click at [1126, 160] on li "02. Records received" at bounding box center [1157, 169] width 190 height 39
click at [1191, 176] on span "02. Records received" at bounding box center [1159, 169] width 128 height 13
checkbox input "true"
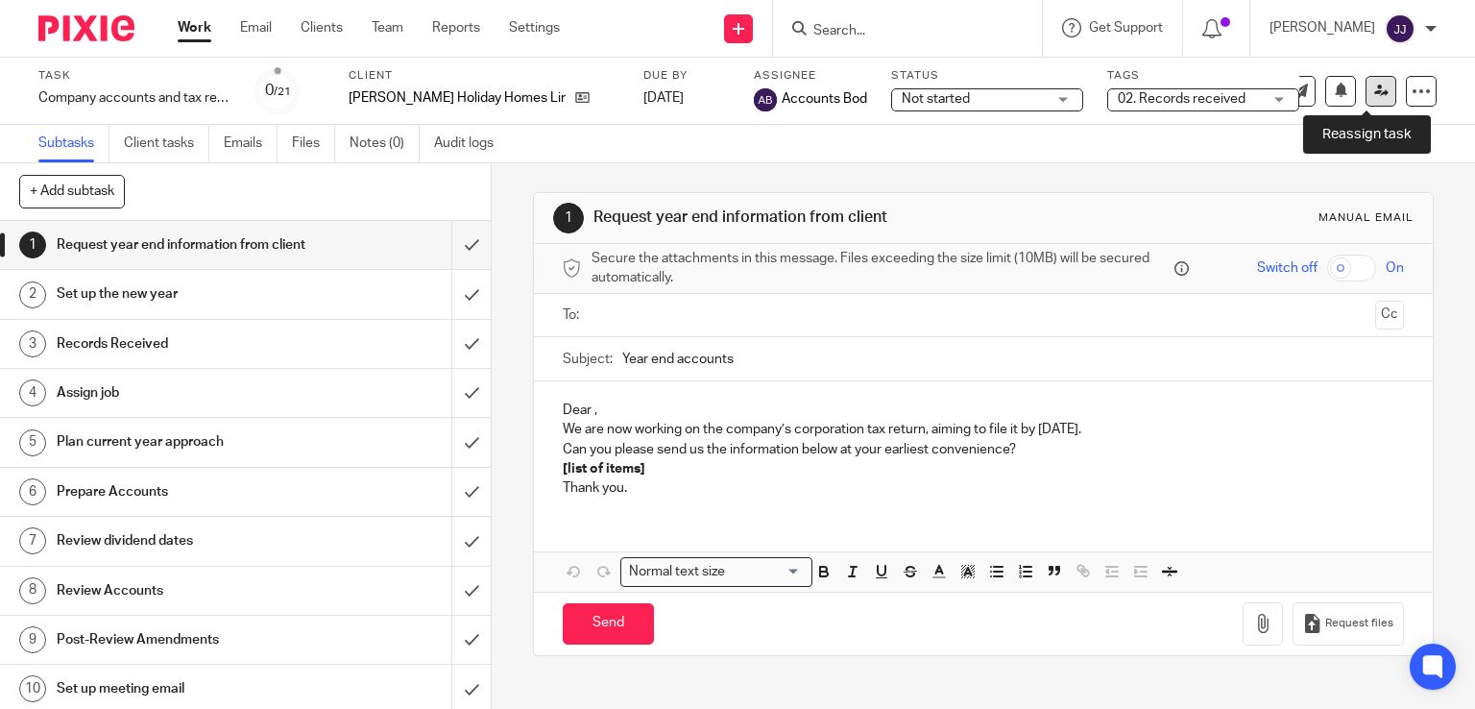
click at [1375, 85] on icon at bounding box center [1382, 91] width 14 height 14
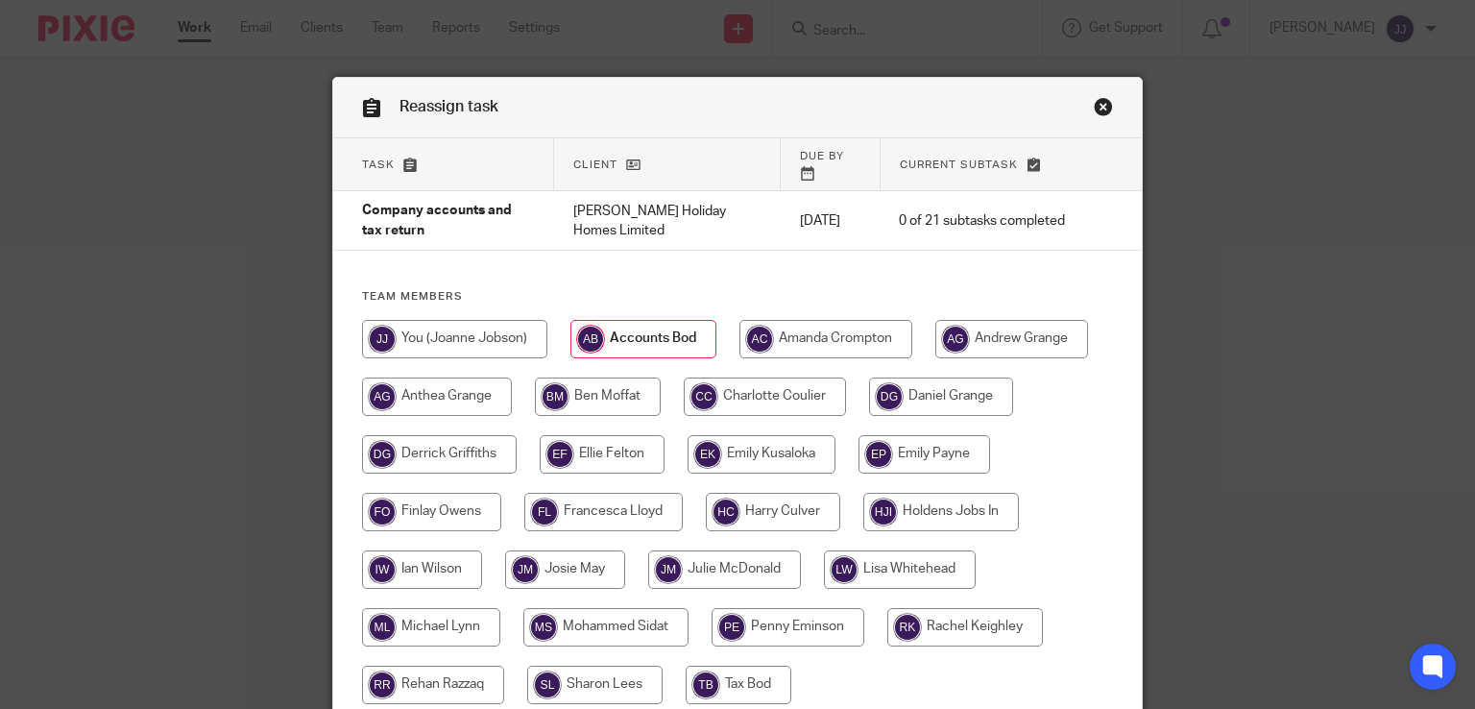
click at [784, 506] on input "radio" at bounding box center [773, 512] width 134 height 38
radio input "true"
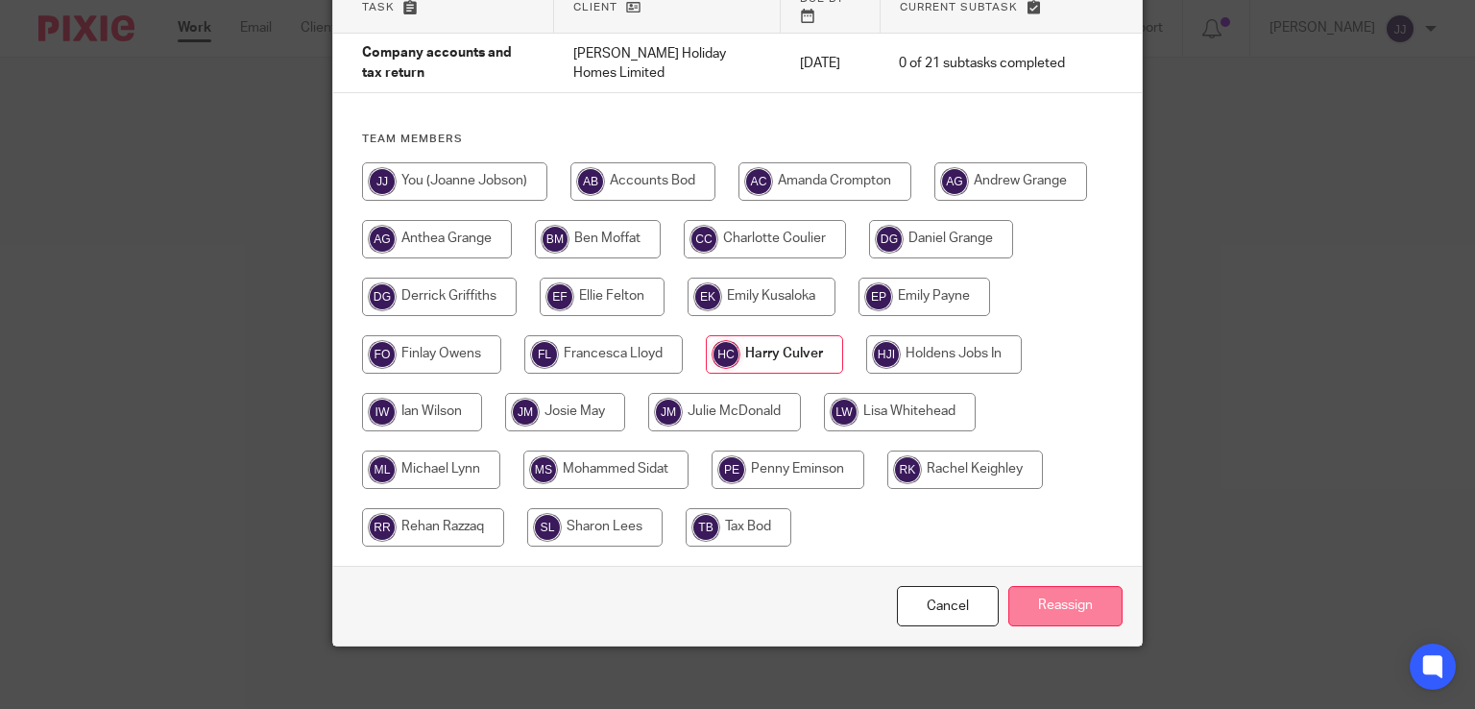
click at [1067, 586] on input "Reassign" at bounding box center [1066, 606] width 114 height 41
